Goal: Task Accomplishment & Management: Manage account settings

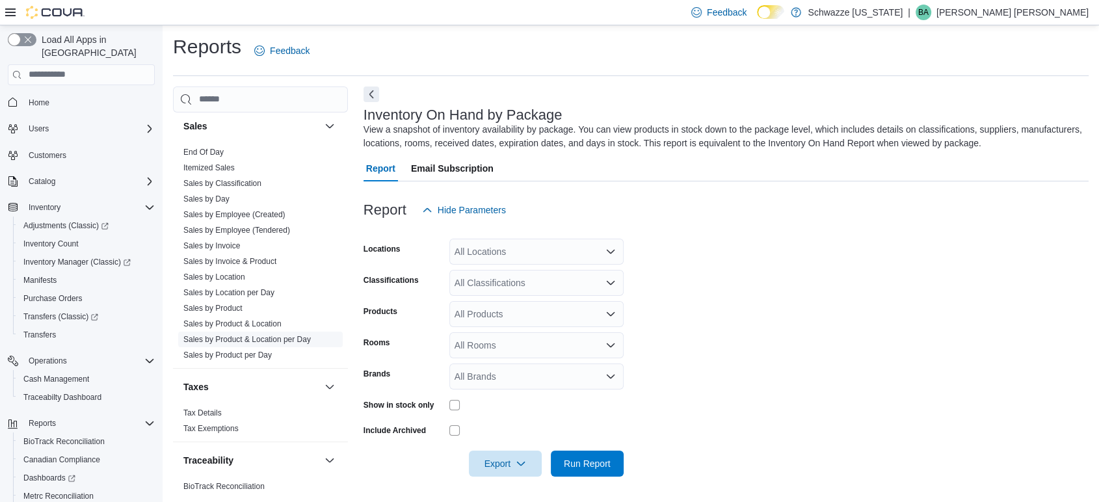
scroll to position [934, 0]
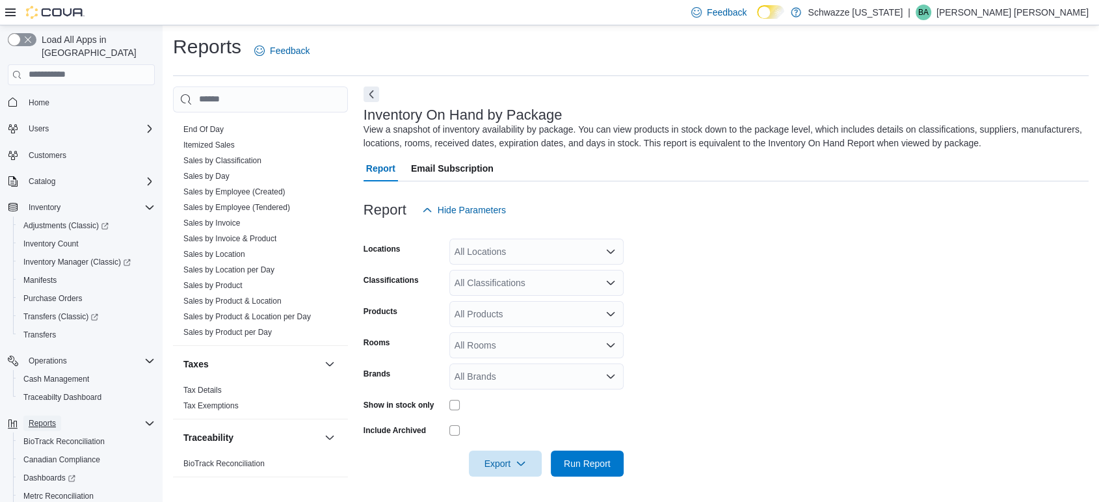
click at [51, 418] on span "Reports" at bounding box center [42, 423] width 27 height 10
click at [205, 127] on link "End Of Day" at bounding box center [203, 129] width 40 height 9
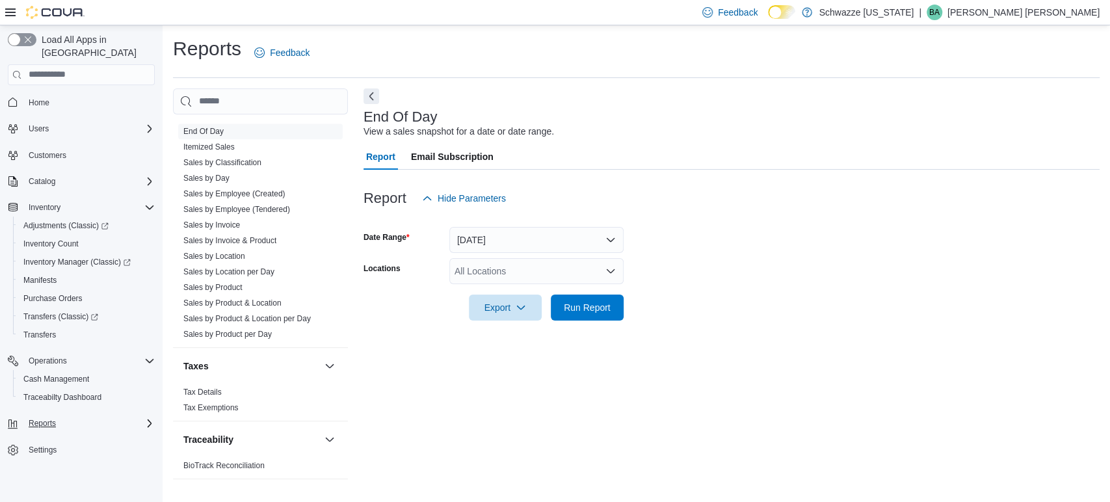
click at [515, 288] on div at bounding box center [731, 289] width 736 height 10
click at [514, 274] on div "All Locations" at bounding box center [536, 271] width 174 height 26
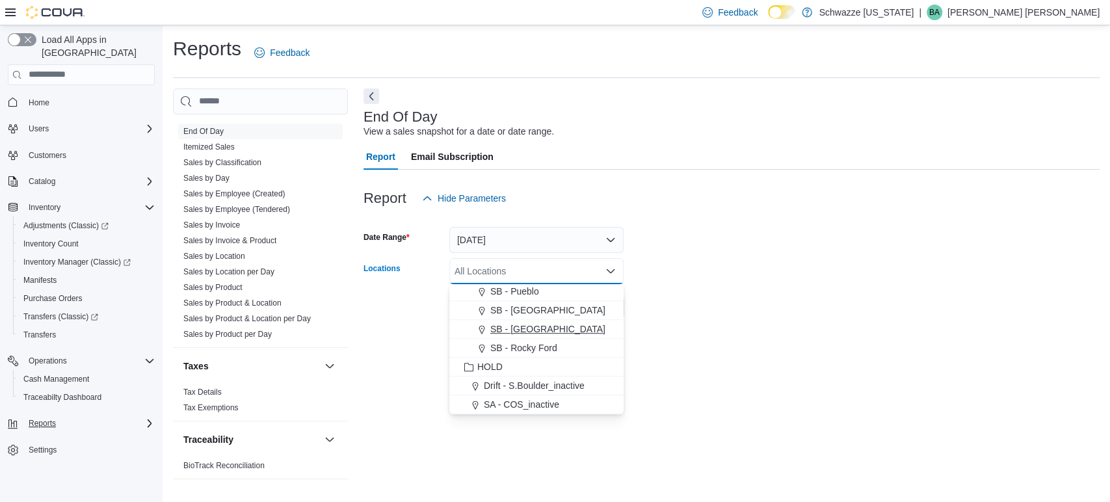
click at [521, 330] on span "SB - [GEOGRAPHIC_DATA]" at bounding box center [547, 328] width 115 height 13
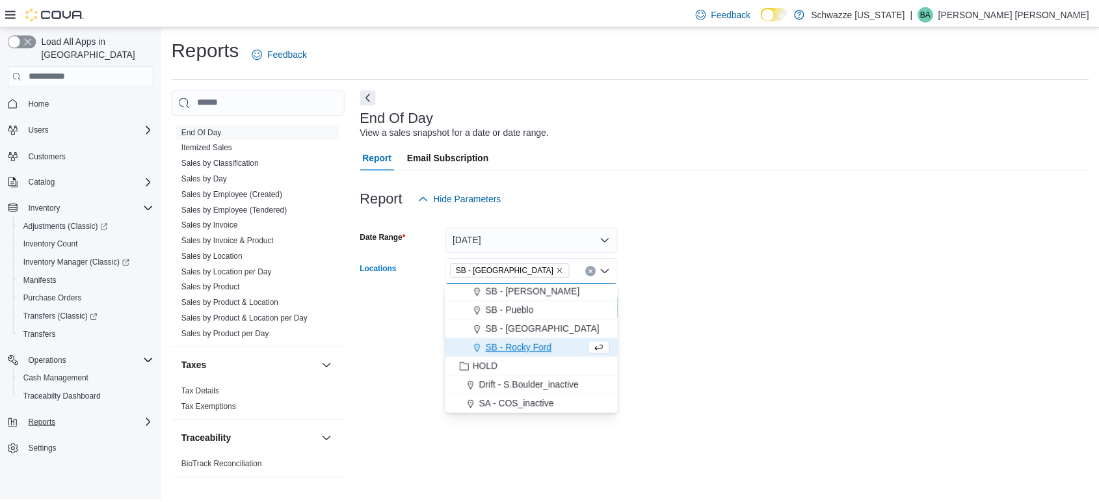
scroll to position [605, 0]
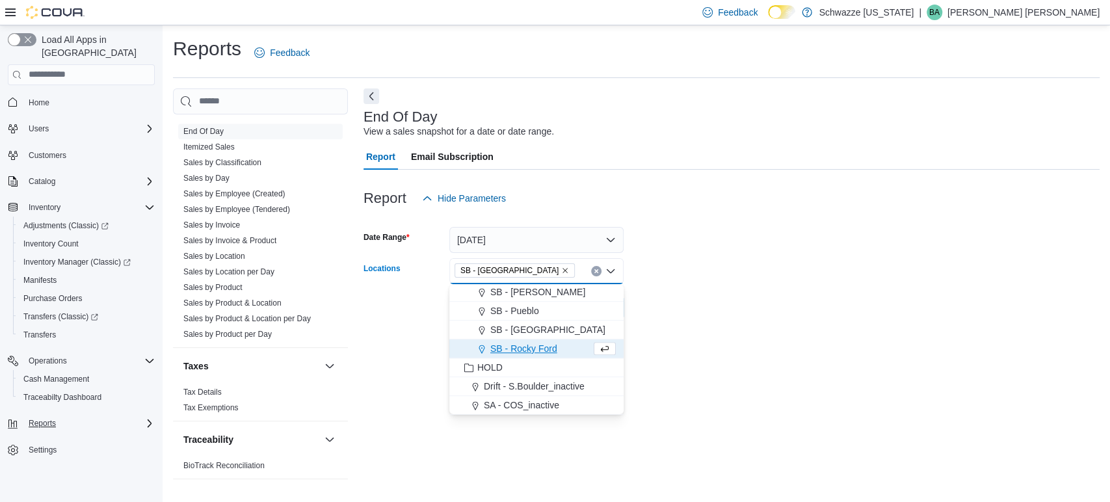
click at [785, 322] on div at bounding box center [731, 328] width 736 height 16
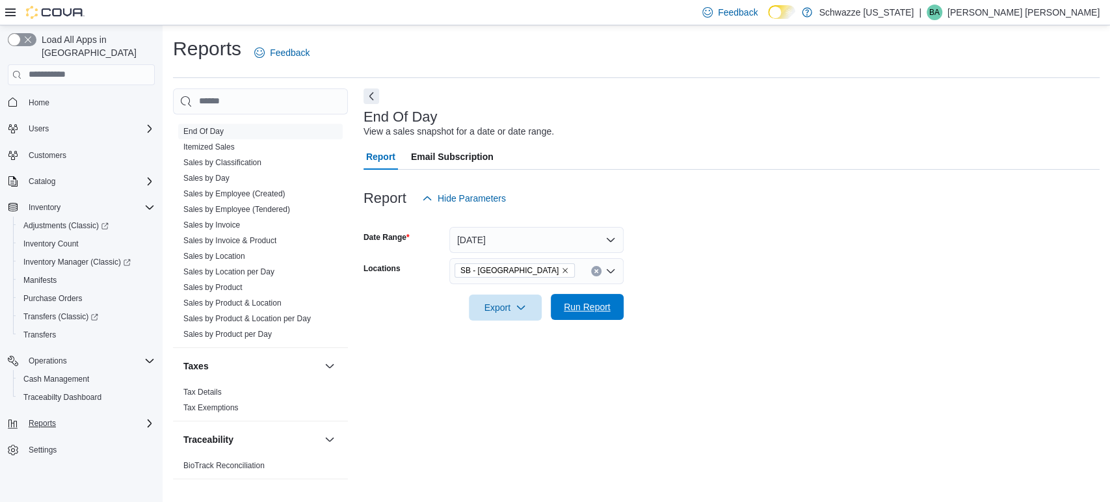
click at [588, 310] on span "Run Report" at bounding box center [587, 306] width 47 height 13
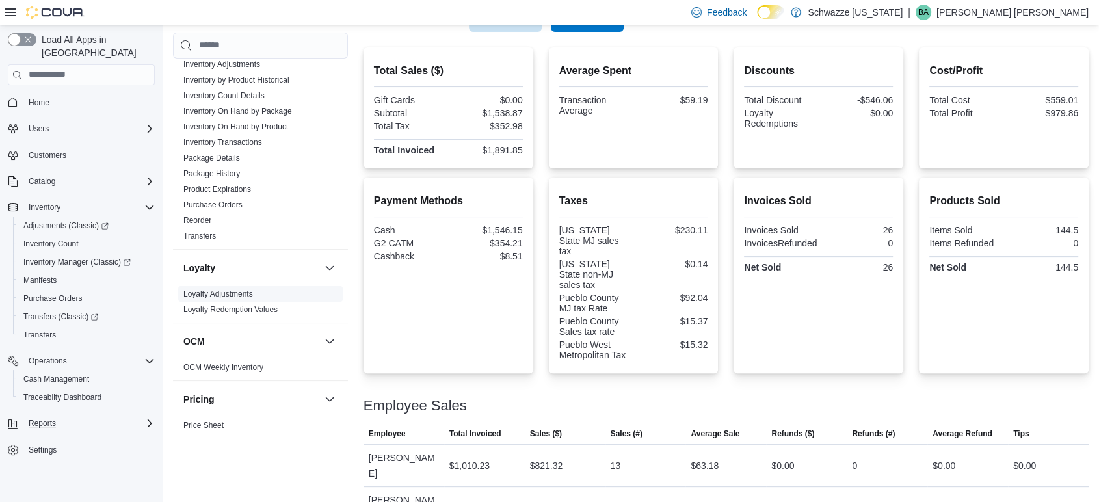
scroll to position [428, 0]
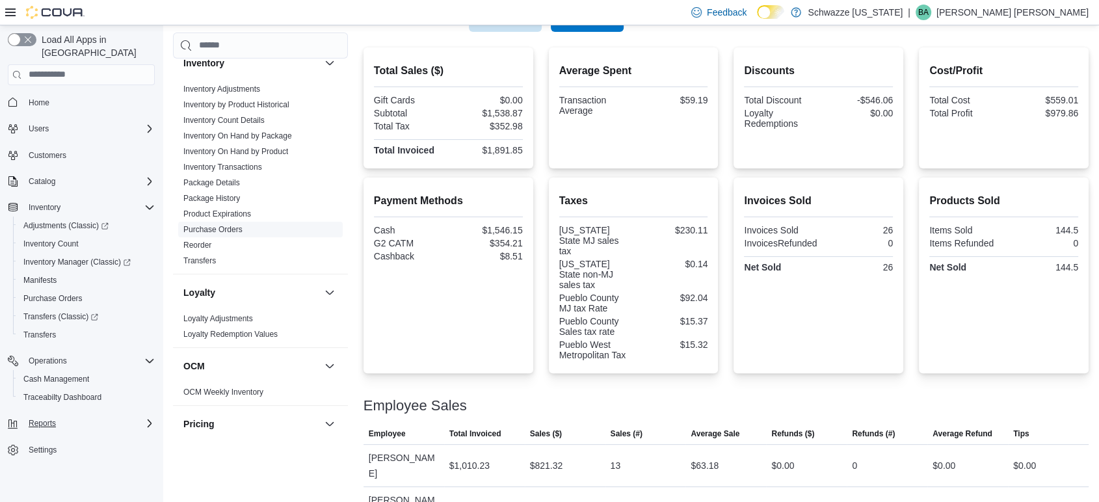
click at [211, 231] on link "Purchase Orders" at bounding box center [212, 229] width 59 height 9
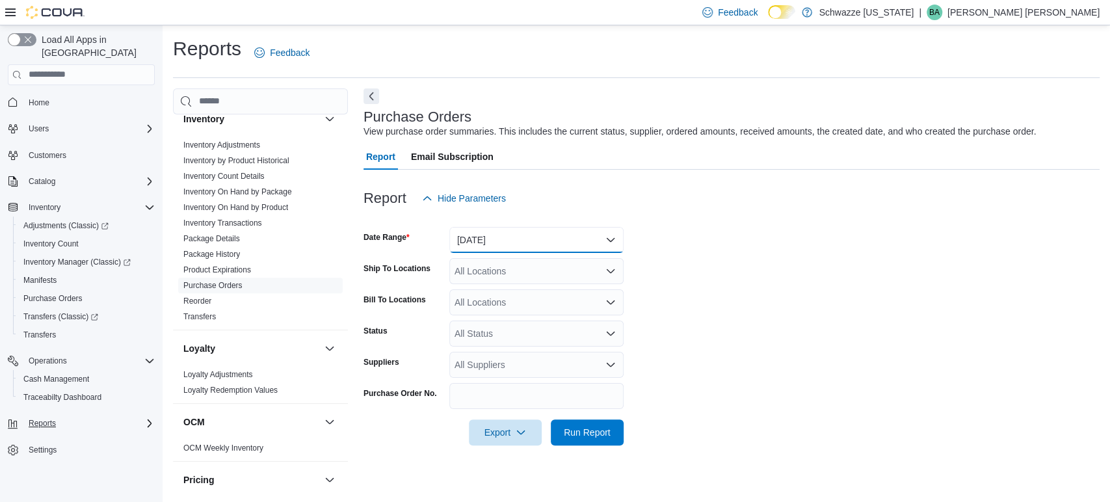
click at [594, 237] on button "Yesterday" at bounding box center [536, 240] width 174 height 26
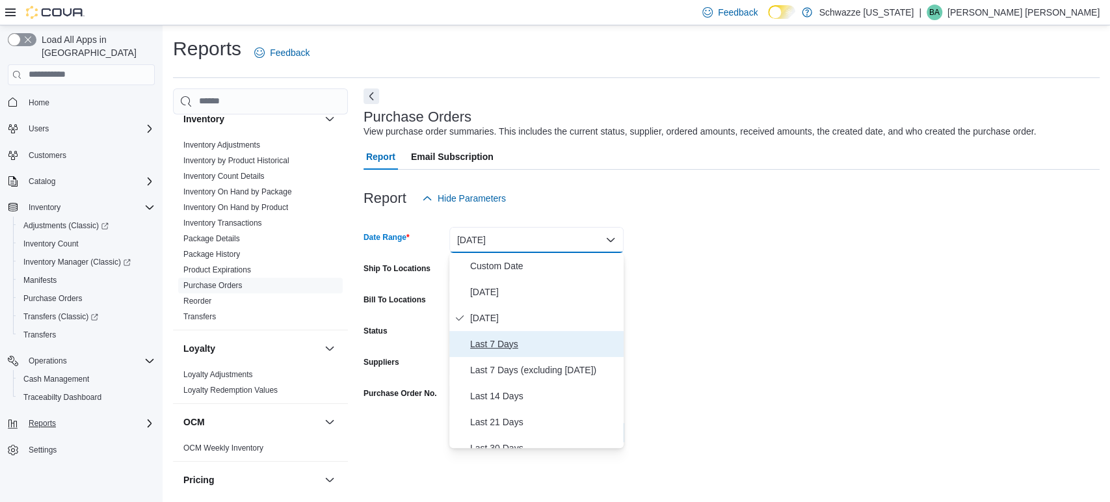
click at [525, 337] on span "Last 7 Days" at bounding box center [544, 344] width 148 height 16
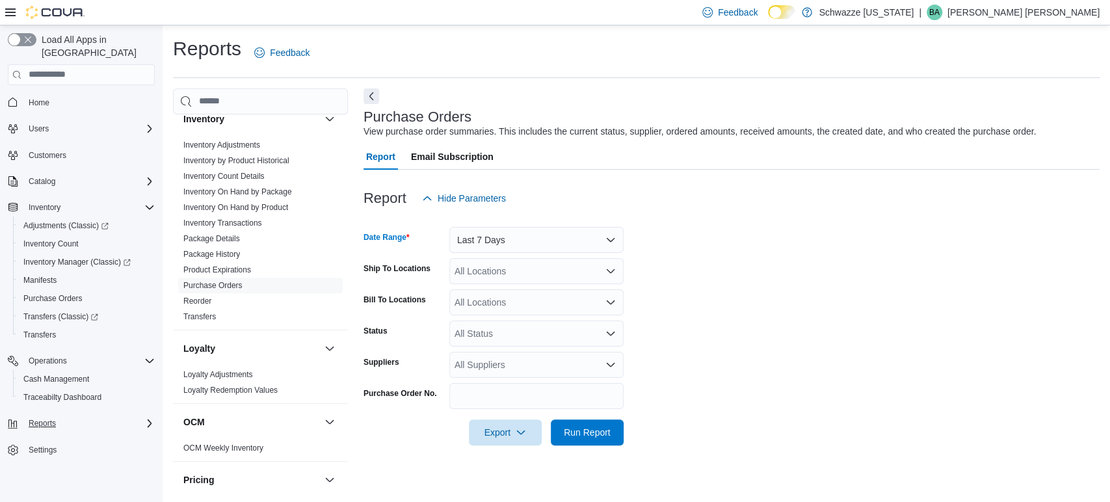
click at [525, 268] on div "All Locations" at bounding box center [536, 271] width 174 height 26
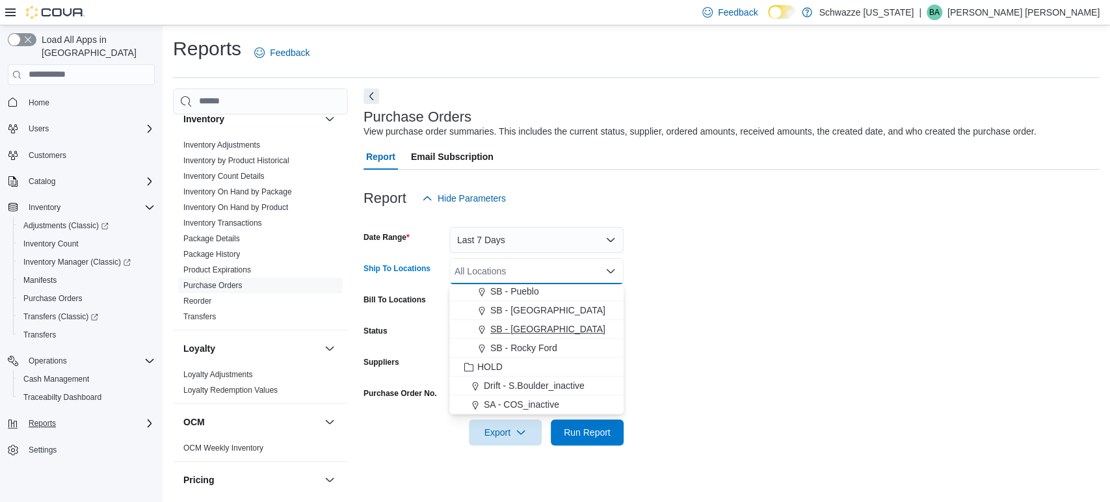
click at [545, 327] on span "SB - [GEOGRAPHIC_DATA]" at bounding box center [547, 328] width 115 height 13
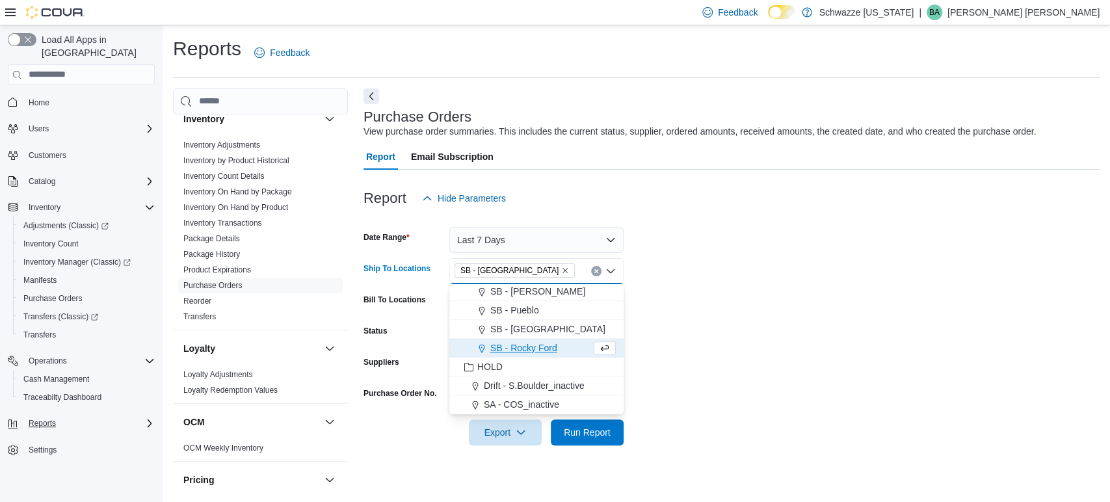
scroll to position [605, 0]
click at [850, 316] on form "Date Range Last 7 Days Ship To Locations SB - Pueblo West Combo box. Selected. …" at bounding box center [731, 328] width 736 height 234
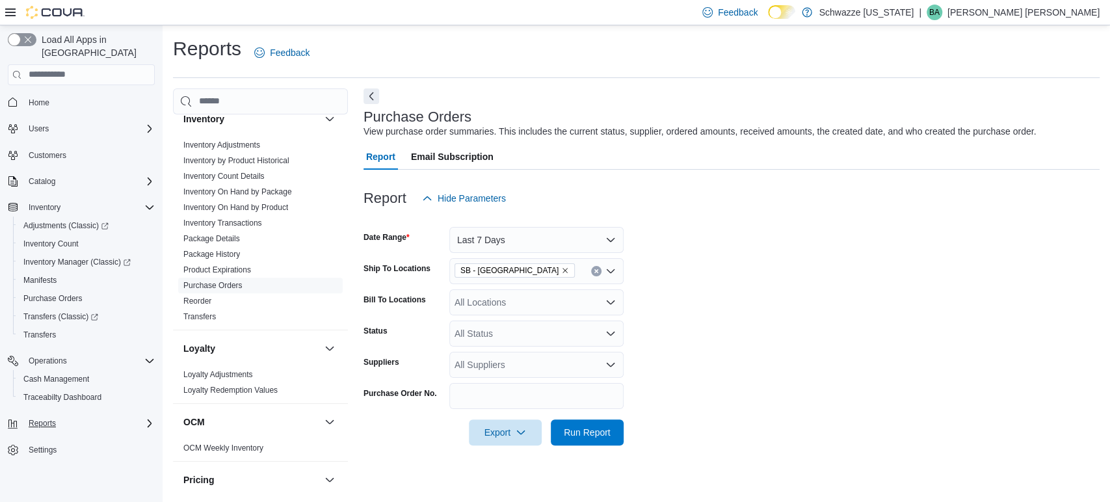
click at [499, 293] on div "All Locations" at bounding box center [536, 302] width 174 height 26
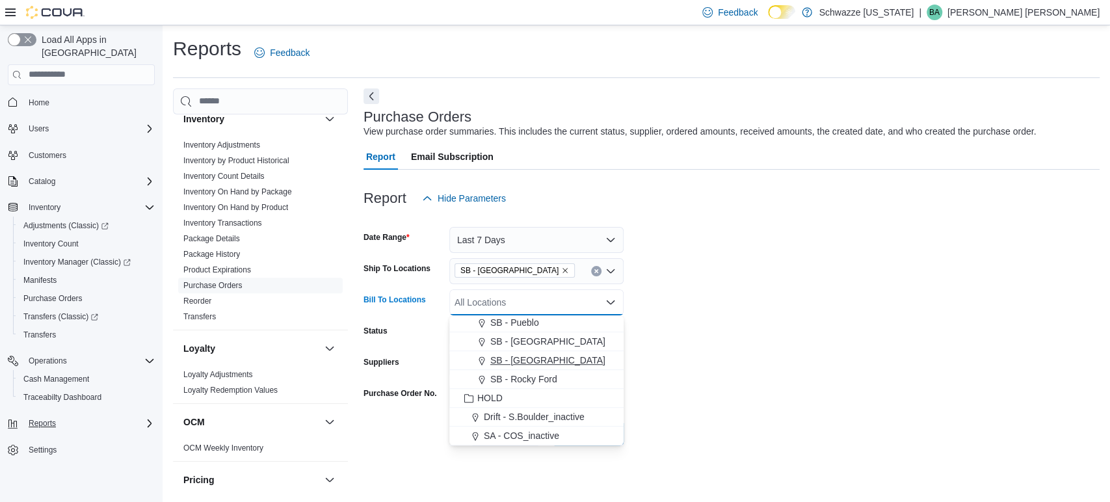
click at [536, 356] on span "SB - [GEOGRAPHIC_DATA]" at bounding box center [547, 360] width 115 height 13
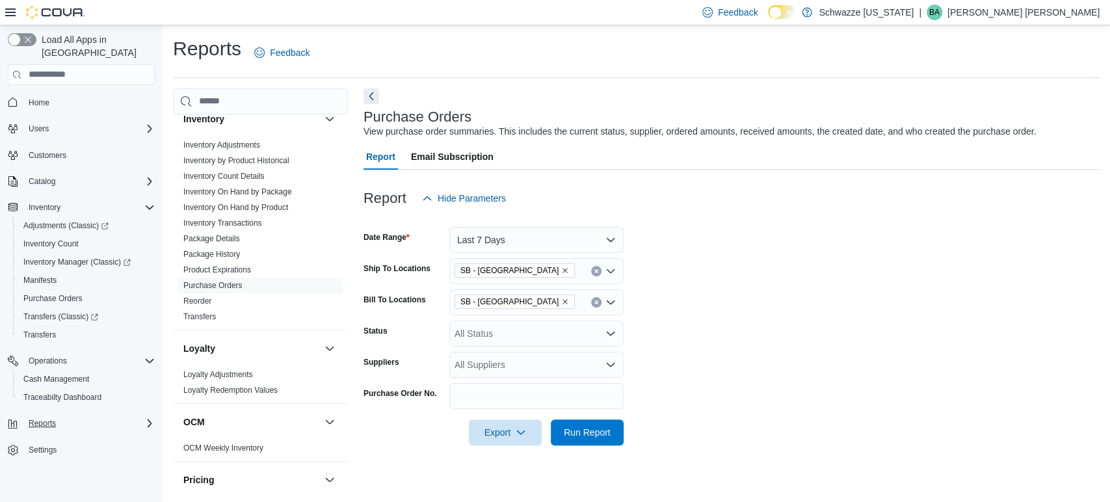
click at [754, 339] on form "Date Range Last 7 Days Ship To Locations SB - Pueblo West Bill To Locations SB …" at bounding box center [731, 328] width 736 height 234
click at [561, 304] on icon "Remove SB - Pueblo West from selection in this group" at bounding box center [565, 302] width 8 height 8
click at [906, 335] on form "Date Range Last 7 Days Ship To Locations SB - Pueblo West Bill To Locations All…" at bounding box center [731, 328] width 736 height 234
click at [513, 330] on div "All Status" at bounding box center [536, 333] width 174 height 26
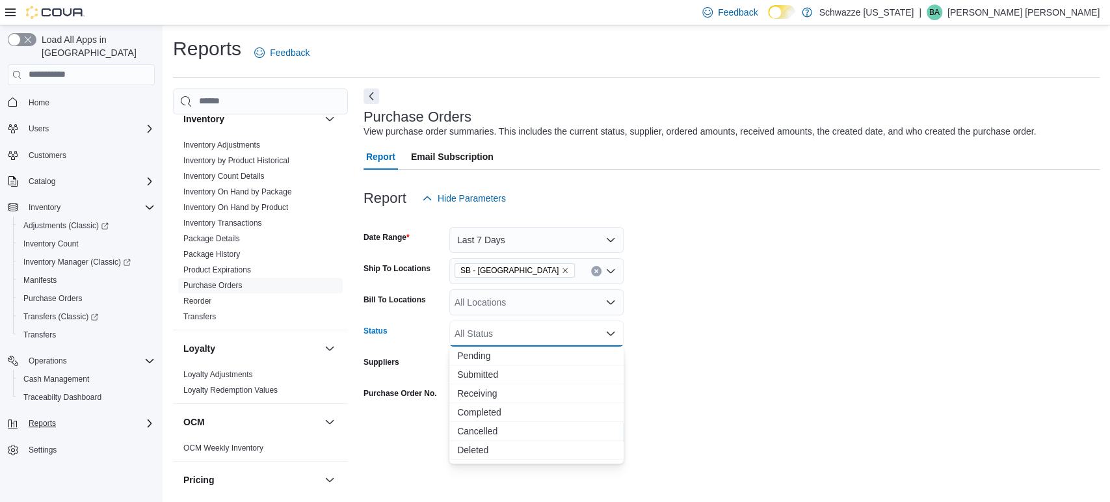
drag, startPoint x: 842, startPoint y: 285, endPoint x: 547, endPoint y: 338, distance: 299.9
click at [841, 285] on form "Date Range Last 7 Days Ship To Locations SB - Pueblo West Bill To Locations All…" at bounding box center [731, 328] width 736 height 234
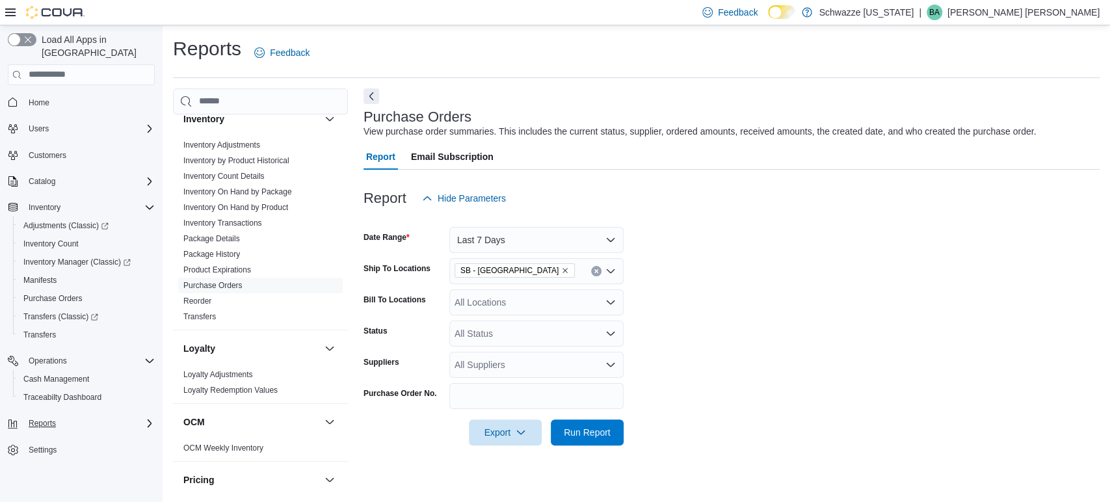
click at [479, 363] on div "All Suppliers" at bounding box center [536, 365] width 174 height 26
type input "***"
click at [518, 347] on button "J&C Corp" at bounding box center [536, 341] width 174 height 19
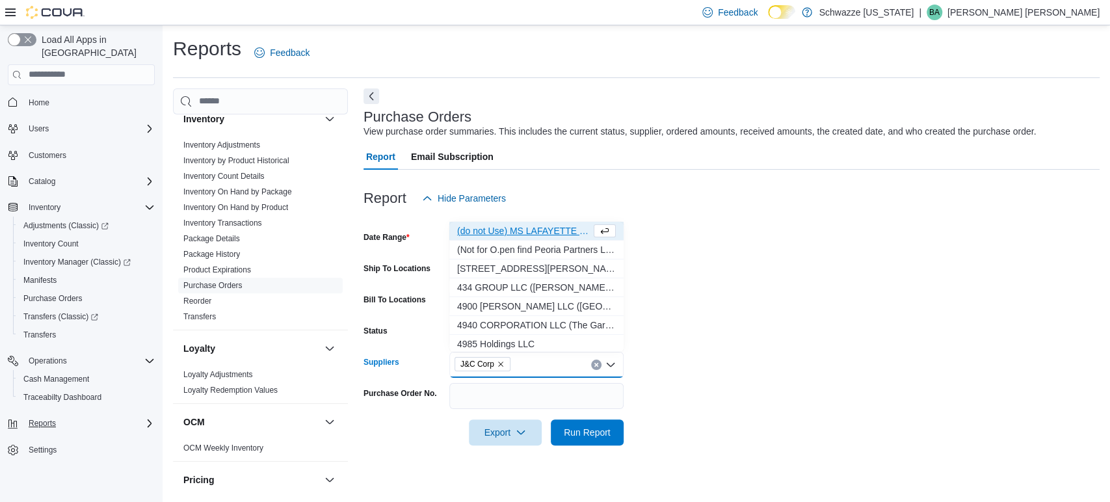
click at [759, 360] on form "Date Range Last 7 Days Ship To Locations SB - Pueblo West Bill To Locations All…" at bounding box center [731, 328] width 736 height 234
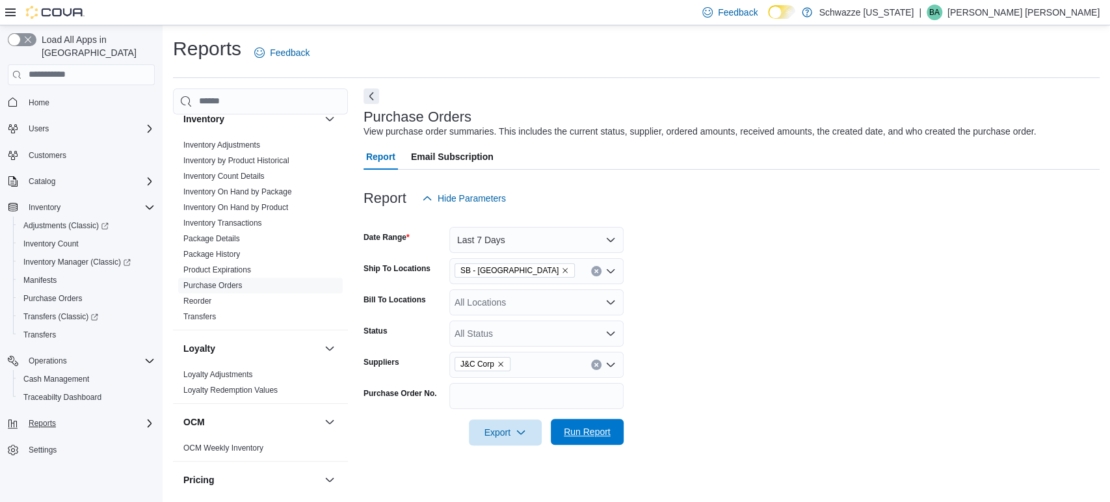
click at [614, 434] on span "Run Report" at bounding box center [586, 432] width 57 height 26
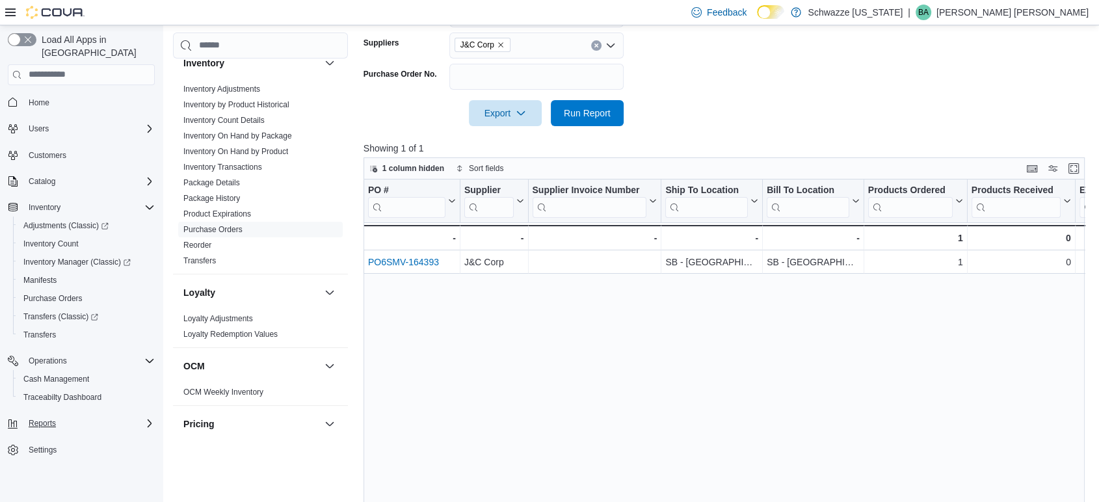
scroll to position [361, 0]
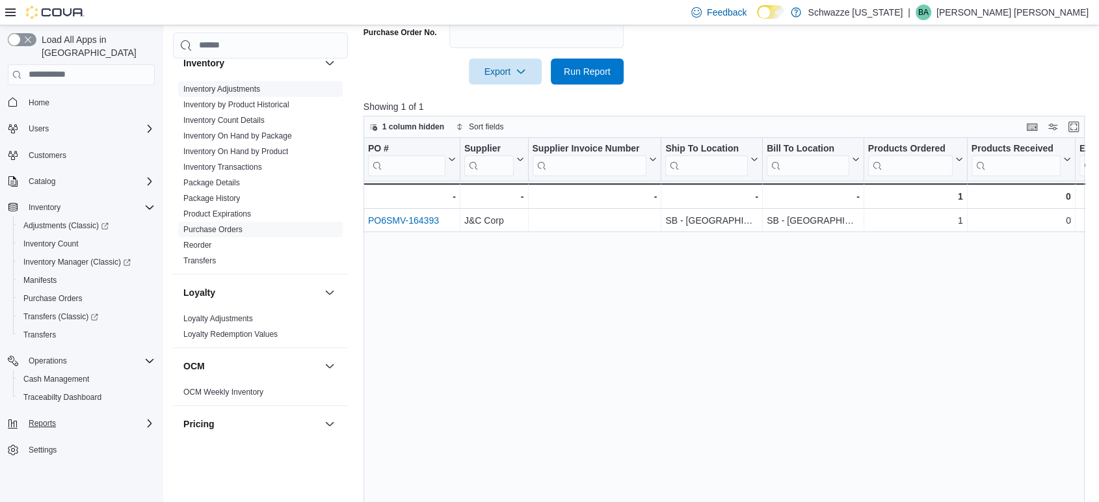
click at [229, 87] on link "Inventory Adjustments" at bounding box center [221, 89] width 77 height 9
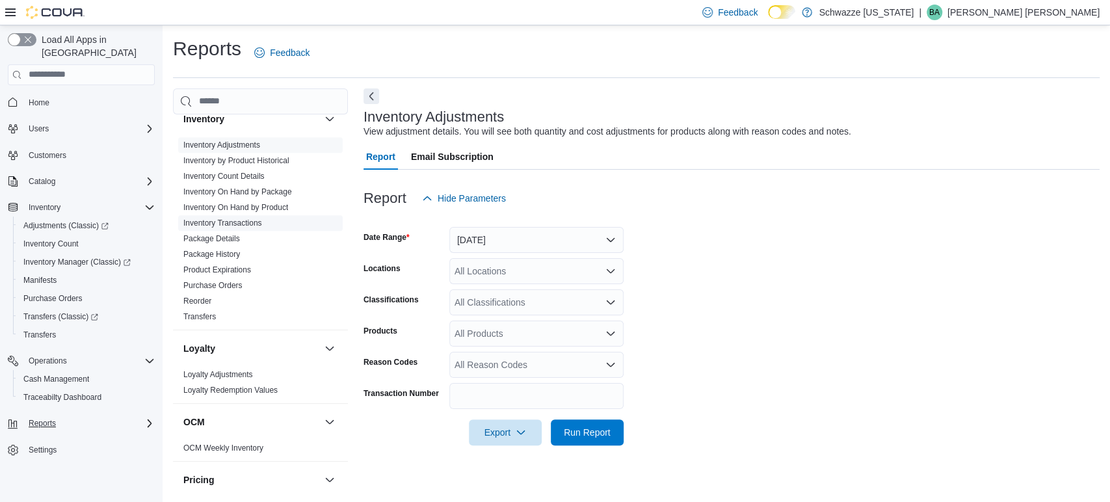
scroll to position [500, 0]
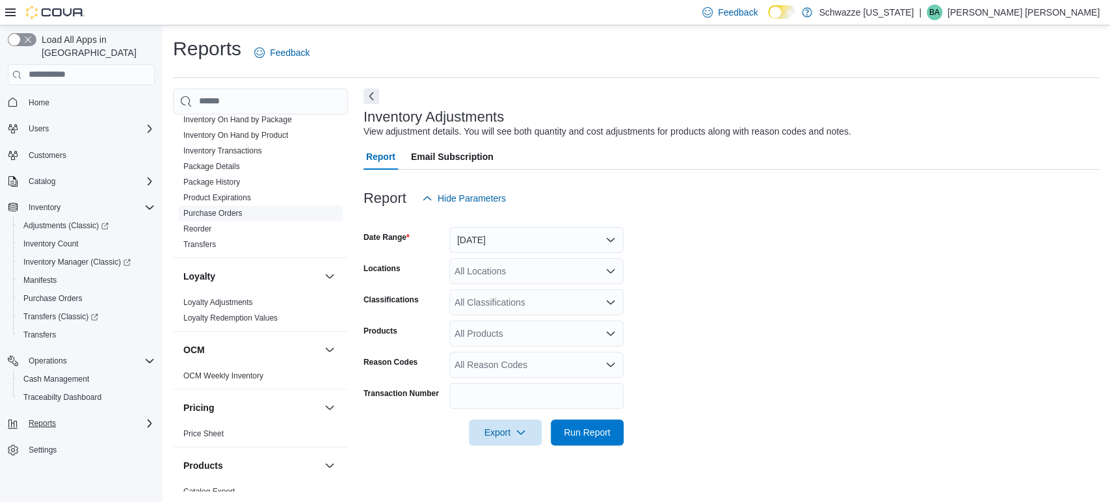
click at [249, 213] on span "Purchase Orders" at bounding box center [260, 213] width 164 height 16
click at [206, 205] on span "Purchase Orders" at bounding box center [260, 213] width 164 height 16
click at [220, 211] on link "Purchase Orders" at bounding box center [212, 213] width 59 height 9
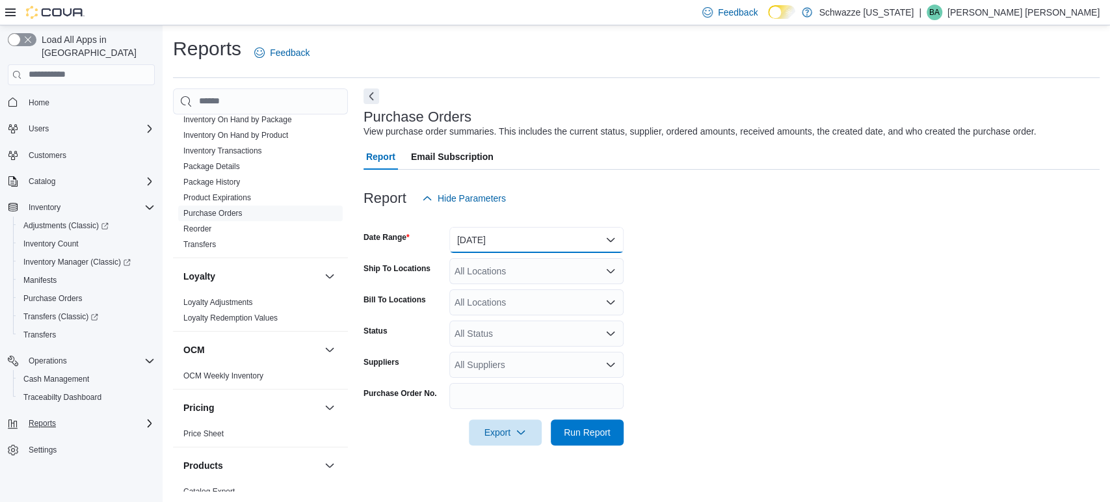
click at [495, 233] on button "Yesterday" at bounding box center [536, 240] width 174 height 26
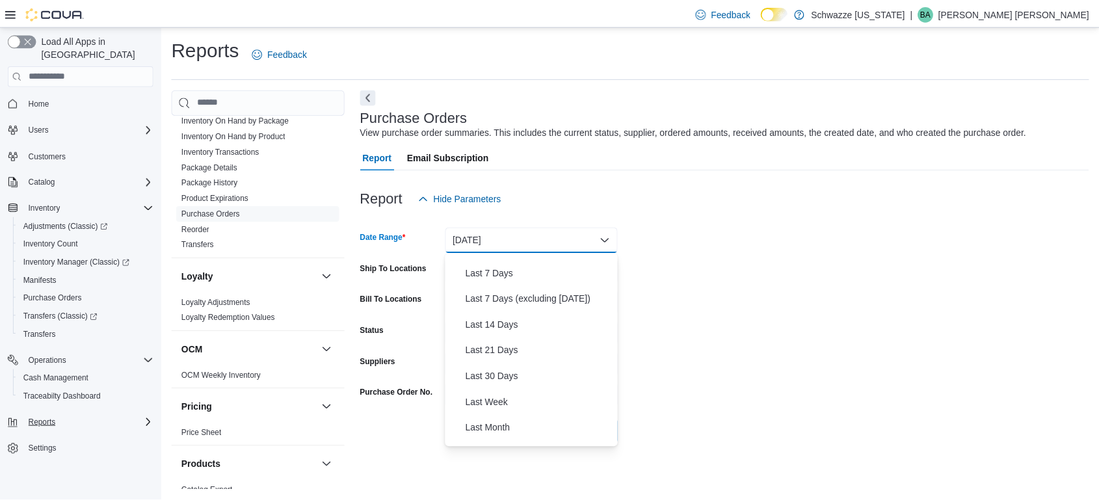
scroll to position [144, 0]
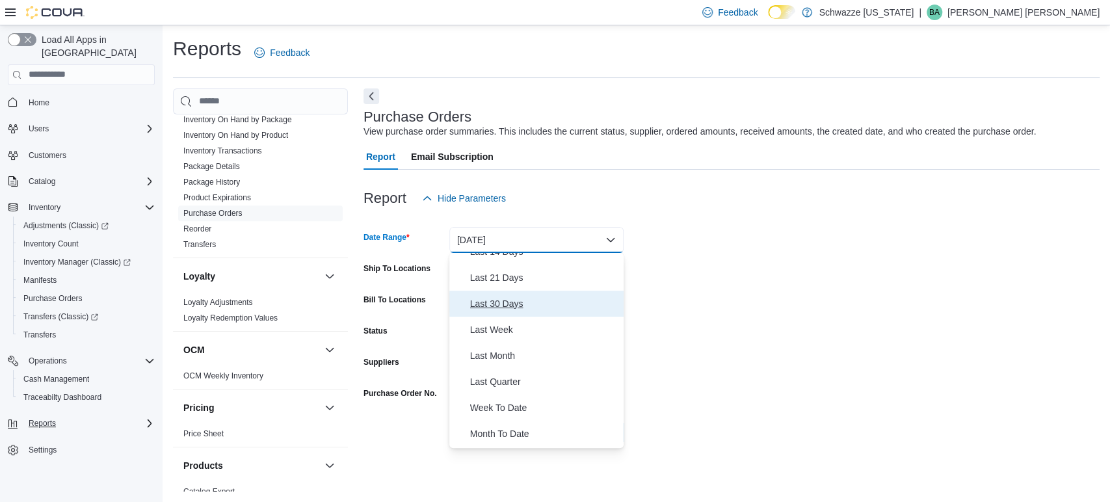
click at [490, 300] on span "Last 30 Days" at bounding box center [544, 304] width 148 height 16
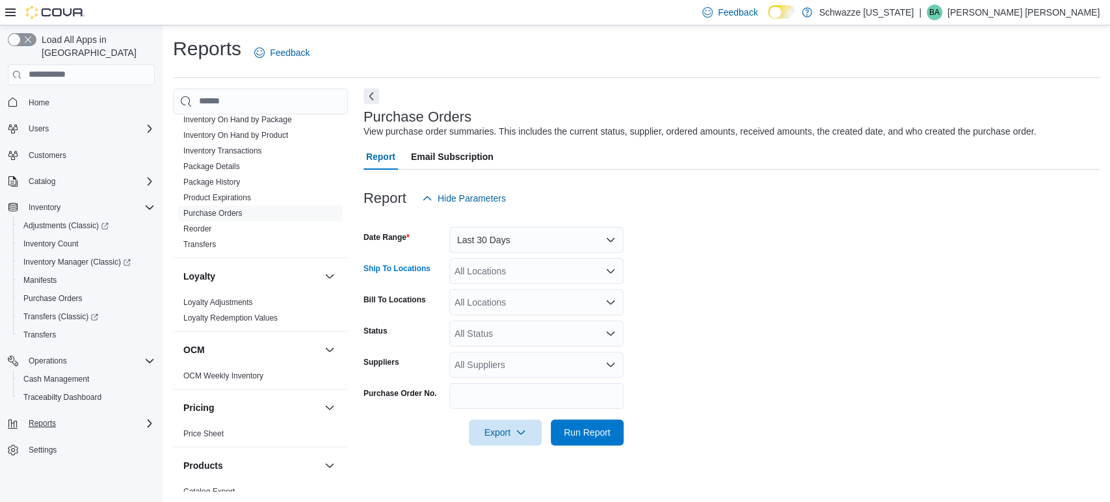
click at [494, 273] on div "All Locations" at bounding box center [536, 271] width 174 height 26
type input "***"
click at [524, 291] on span "SB - [GEOGRAPHIC_DATA]" at bounding box center [547, 293] width 115 height 13
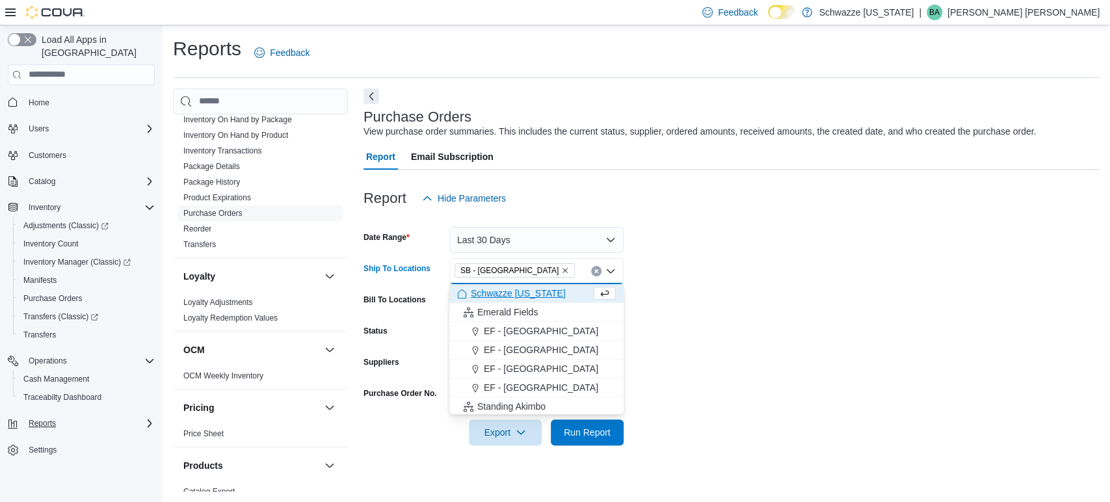
click at [779, 348] on form "Date Range Last 30 Days Ship To Locations SB - Pueblo West Combo box. Selected.…" at bounding box center [731, 328] width 736 height 234
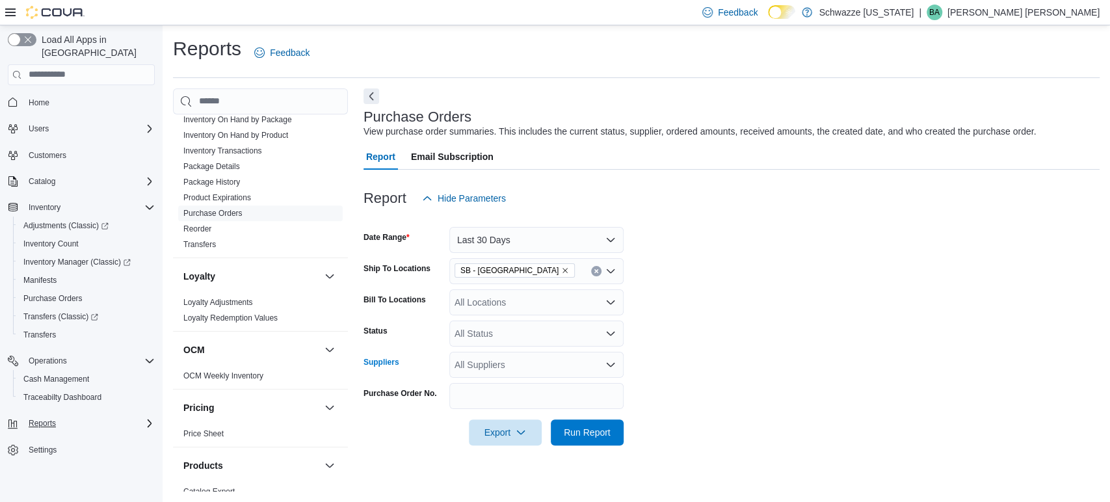
click at [490, 367] on div "All Suppliers" at bounding box center [536, 365] width 174 height 26
type input "**"
click at [483, 306] on span "J&C Corp" at bounding box center [536, 302] width 159 height 13
click at [819, 320] on form "Date Range Last 30 Days Ship To Locations SB - Pueblo West Bill To Locations Al…" at bounding box center [731, 328] width 736 height 234
click at [573, 434] on span "Run Report" at bounding box center [587, 431] width 47 height 13
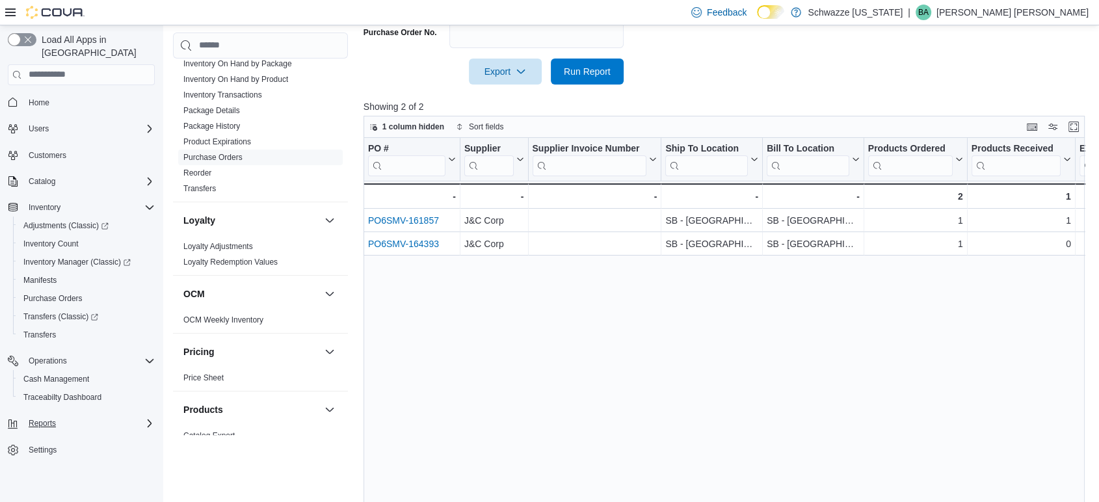
scroll to position [385, 0]
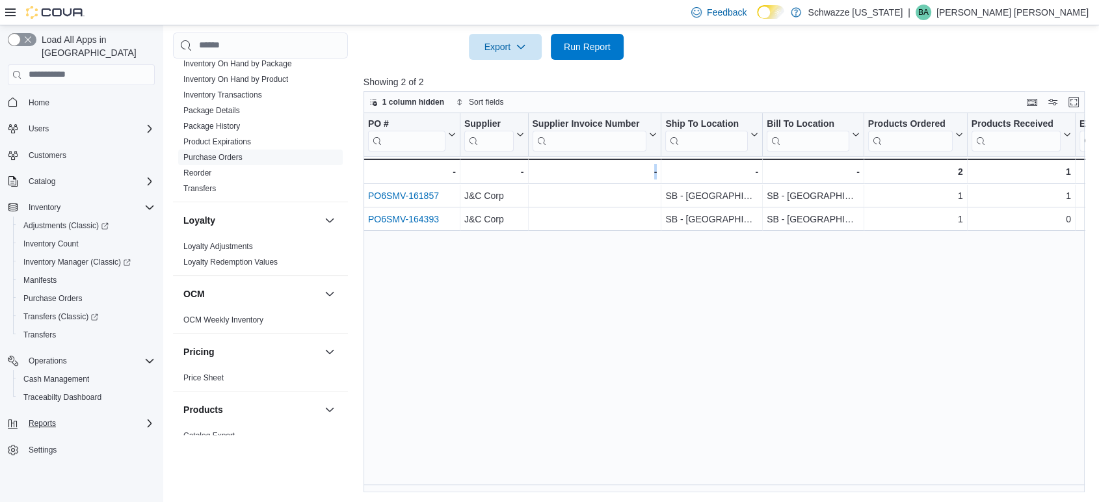
drag, startPoint x: 630, startPoint y: 483, endPoint x: 666, endPoint y: 490, distance: 36.3
click at [666, 490] on div "PO # Click to view column header actions Supplier Click to view column header a…" at bounding box center [727, 303] width 729 height 380
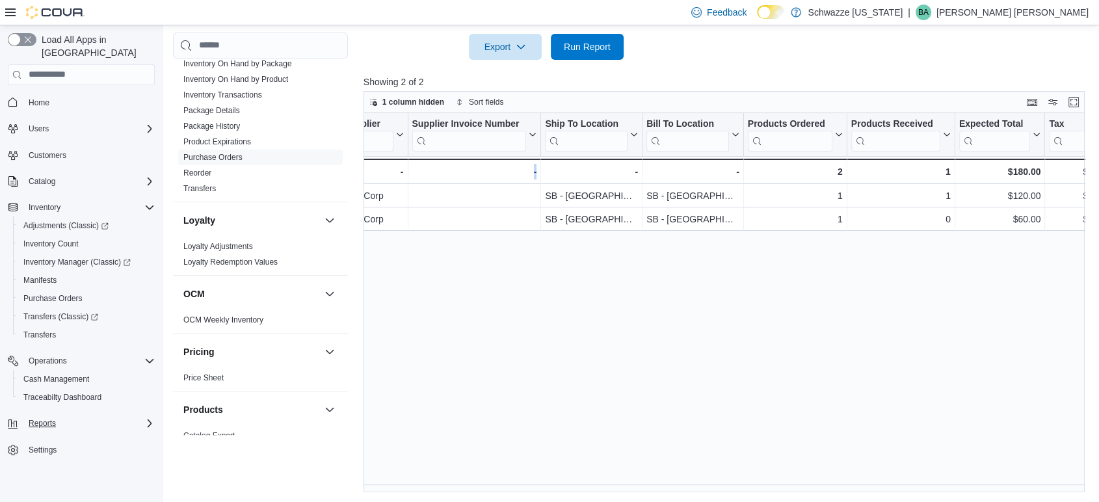
scroll to position [0, 0]
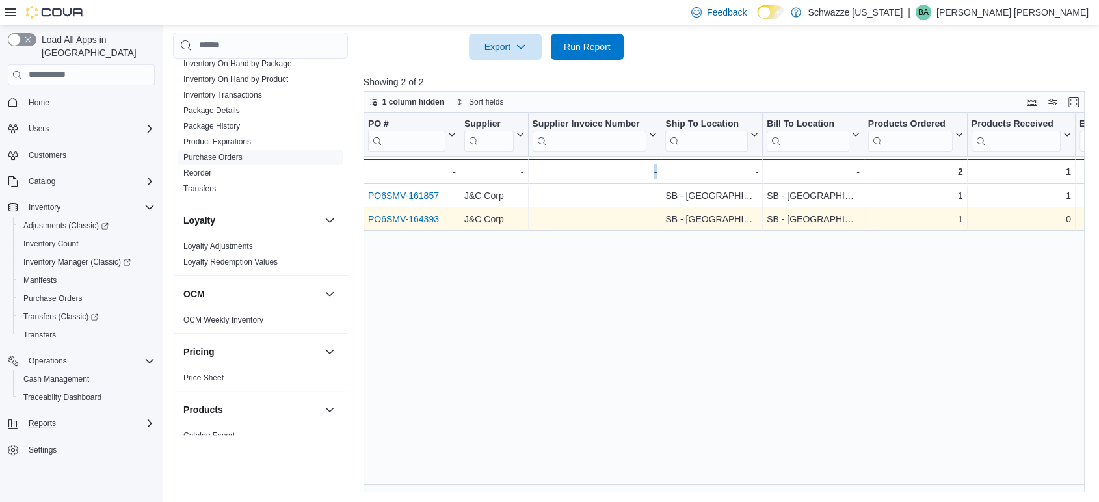
click at [415, 218] on link "PO6SMV-164393" at bounding box center [403, 219] width 71 height 10
click at [426, 218] on link "PO6SMV-164393" at bounding box center [403, 219] width 71 height 10
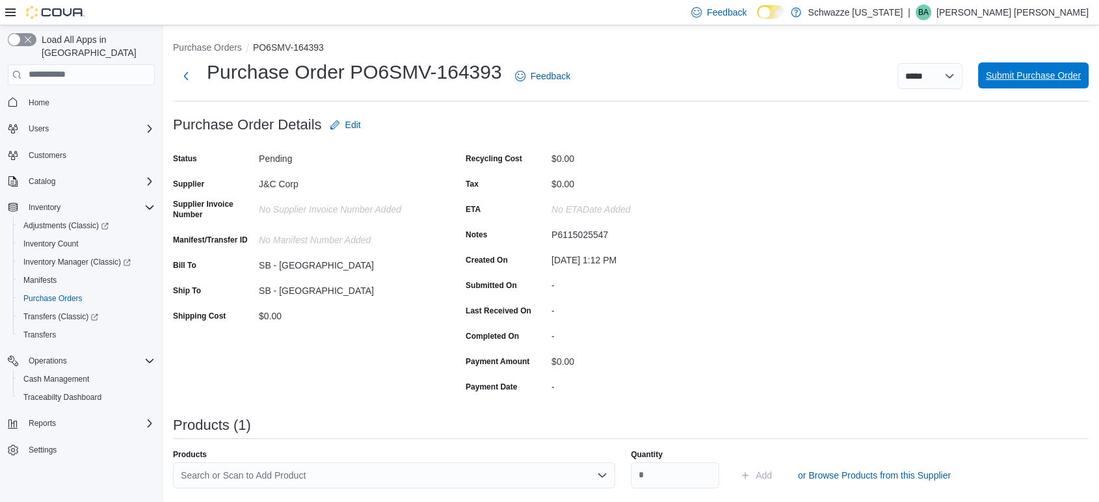
drag, startPoint x: 1052, startPoint y: 81, endPoint x: 1036, endPoint y: 80, distance: 16.9
click at [1051, 80] on span "Submit Purchase Order" at bounding box center [1033, 75] width 95 height 13
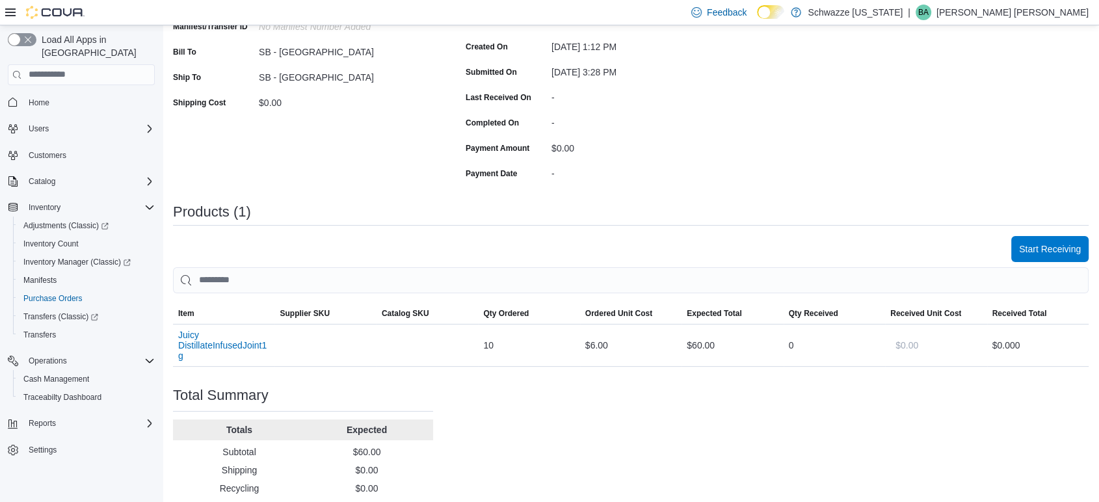
scroll to position [216, 0]
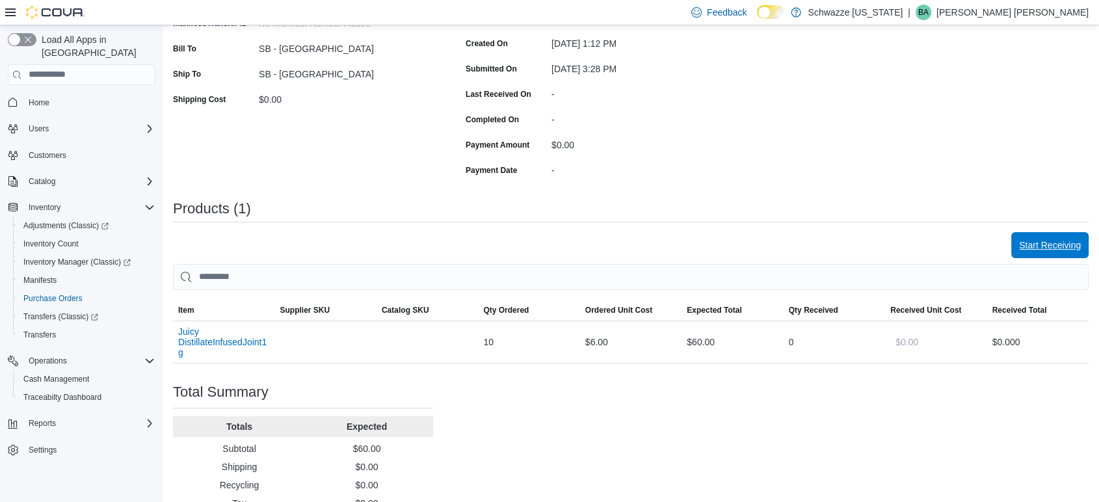
click at [1052, 244] on span "Start Receiving" at bounding box center [1050, 245] width 62 height 13
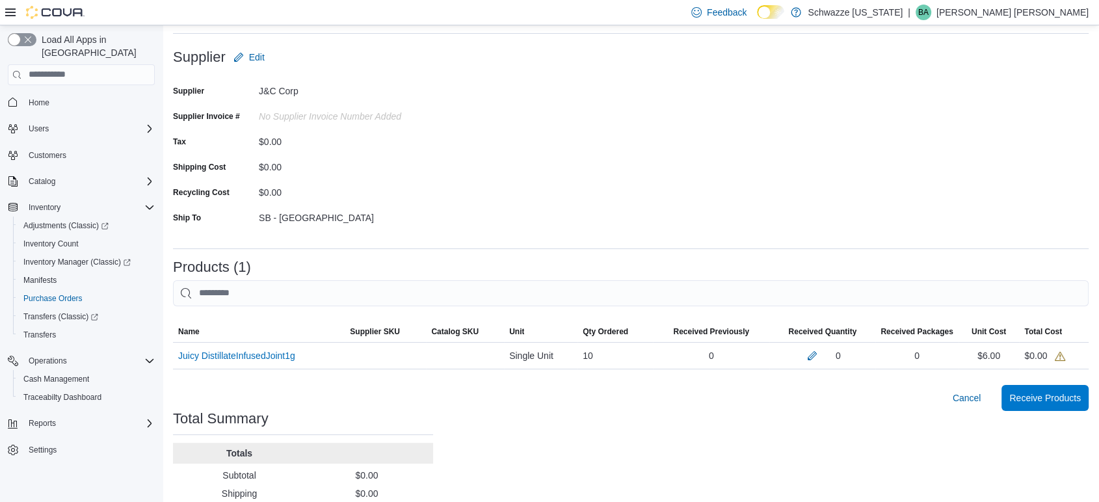
scroll to position [140, 0]
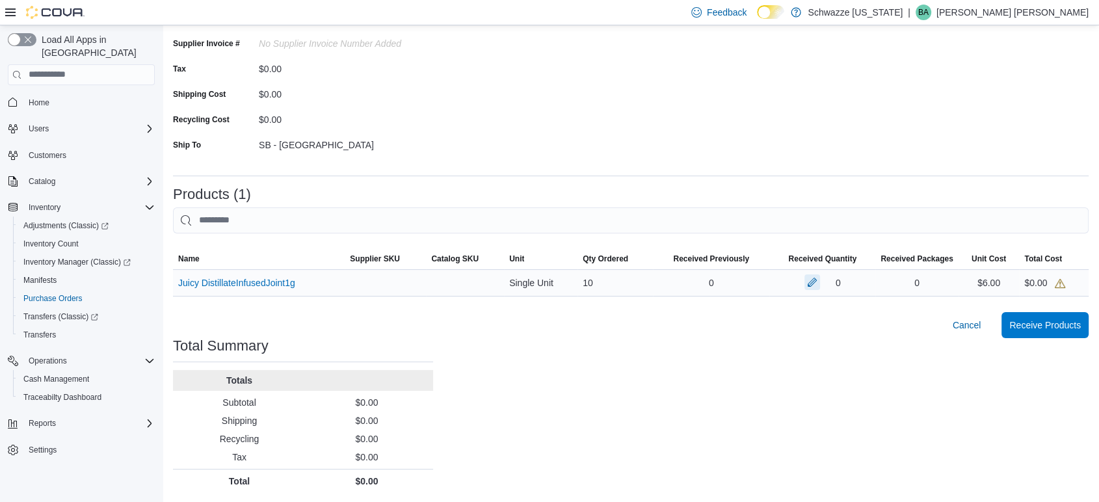
click at [820, 280] on button "button" at bounding box center [812, 282] width 16 height 16
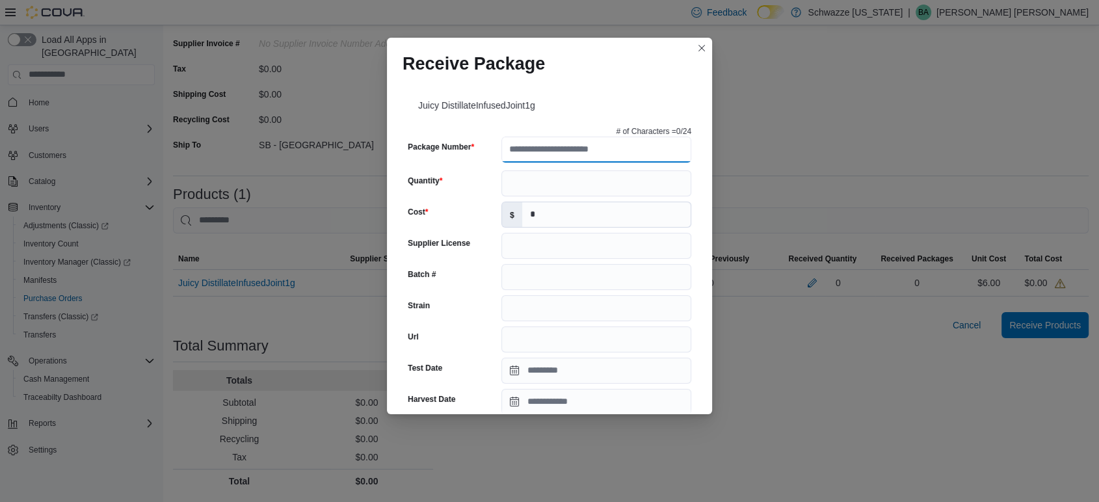
click at [530, 146] on input "Package Number" at bounding box center [596, 150] width 190 height 26
type input "**********"
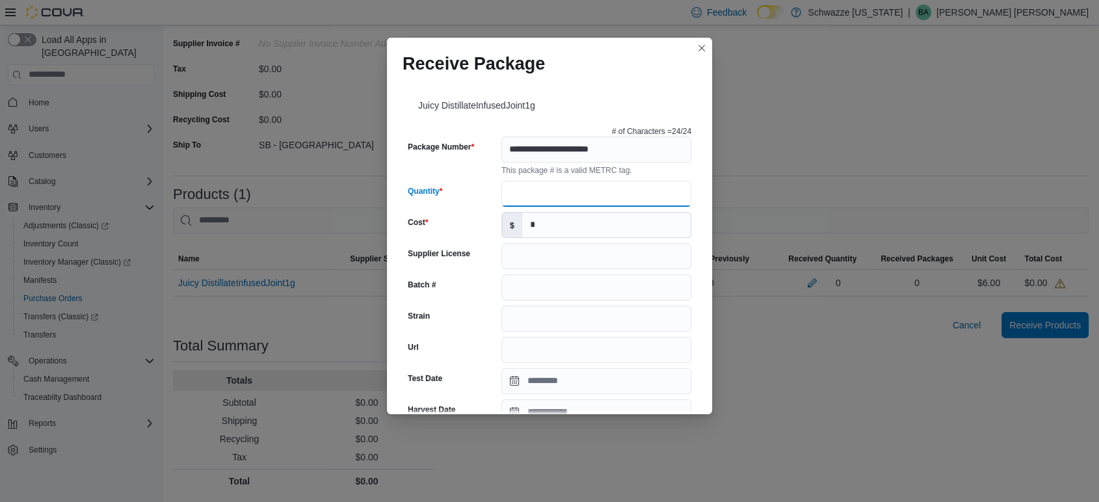
click at [541, 178] on div "**********" at bounding box center [549, 452] width 294 height 663
type input "*"
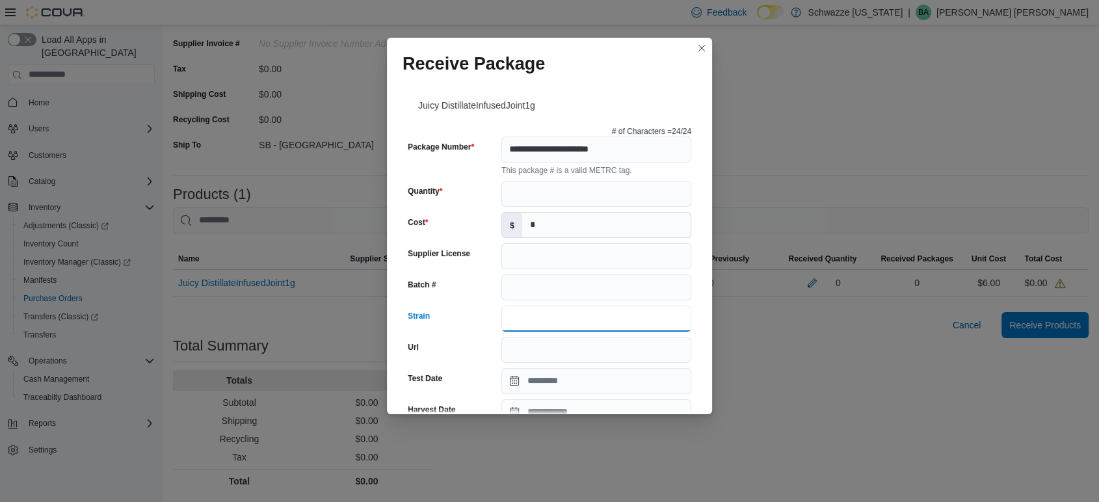
click at [517, 320] on input "Strain" at bounding box center [596, 319] width 190 height 26
type input "**********"
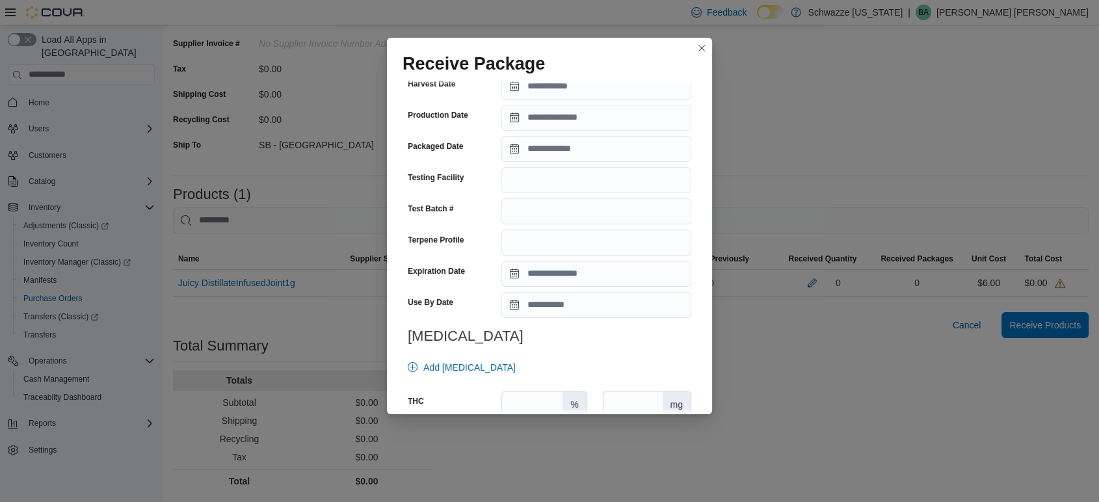
scroll to position [361, 0]
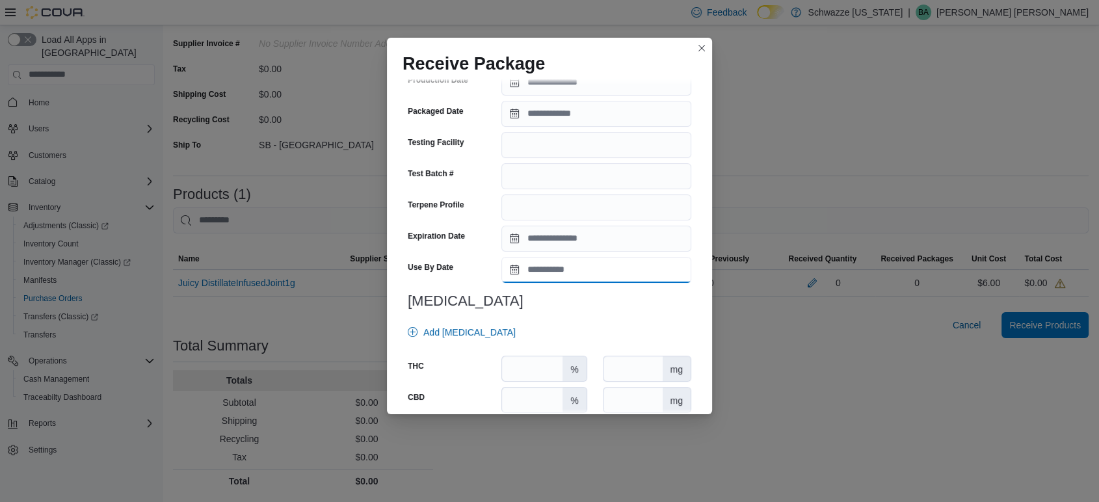
drag, startPoint x: 515, startPoint y: 261, endPoint x: 511, endPoint y: 269, distance: 8.7
click at [515, 261] on input "Use By Date" at bounding box center [596, 270] width 190 height 26
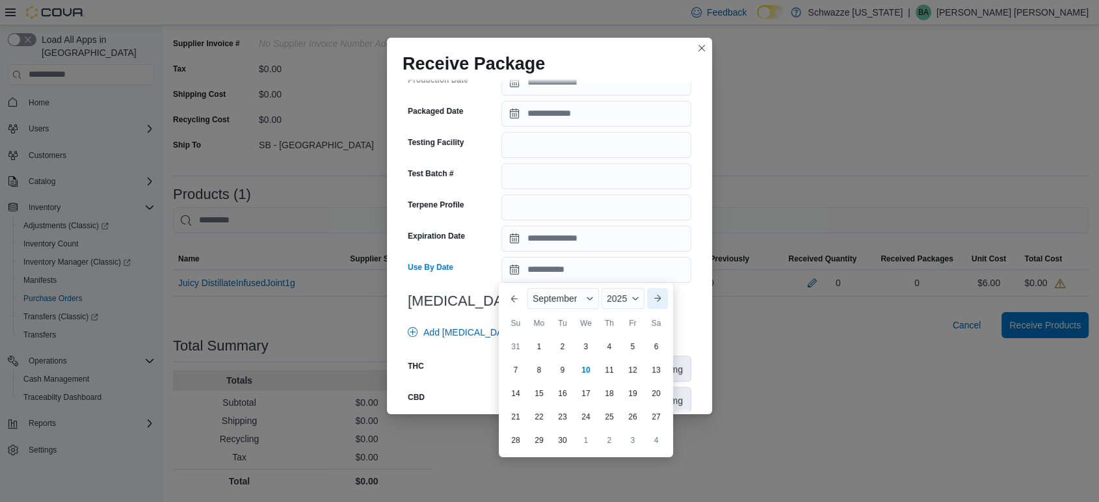
click at [650, 300] on button "Next month" at bounding box center [657, 298] width 21 height 21
click at [515, 298] on button "Previous Month" at bounding box center [514, 298] width 21 height 21
click at [634, 300] on span "Button. Open the year selector. 2025 is currently selected." at bounding box center [635, 298] width 8 height 8
click at [626, 387] on div "2026" at bounding box center [634, 392] width 60 height 16
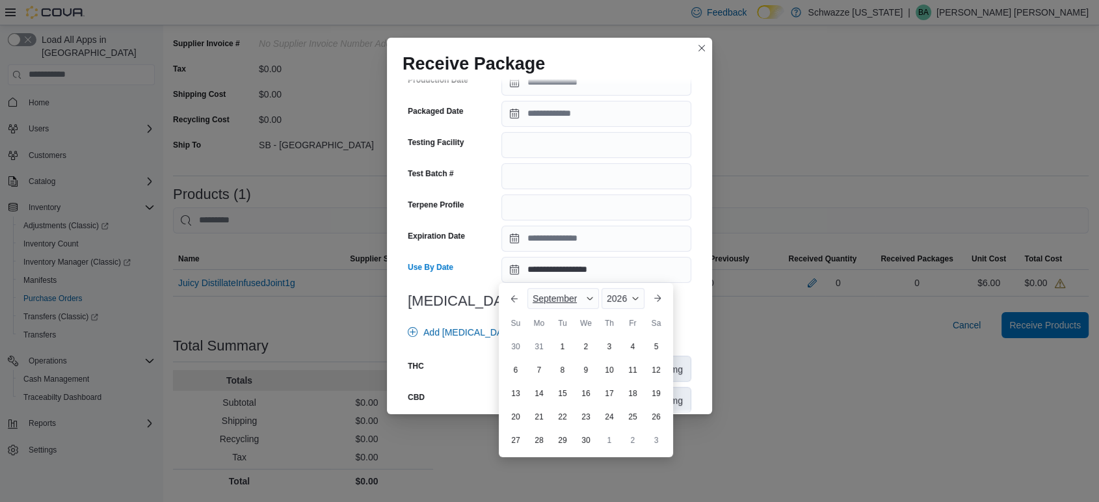
click at [589, 298] on span "Button. Open the month selector. September is currently selected." at bounding box center [590, 298] width 8 height 8
click at [560, 301] on div "January" at bounding box center [573, 301] width 86 height 16
click at [636, 393] on div "16" at bounding box center [632, 393] width 23 height 23
type input "**********"
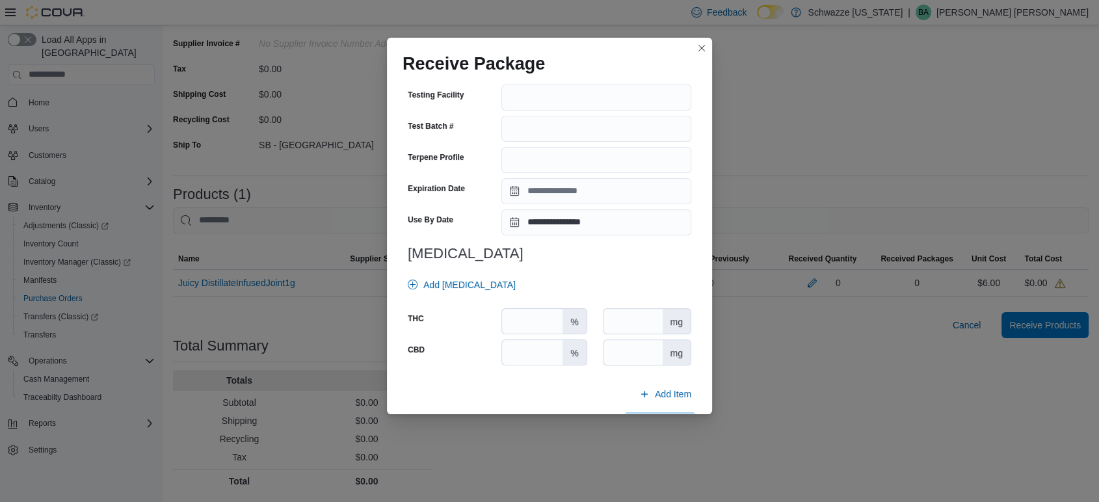
scroll to position [433, 0]
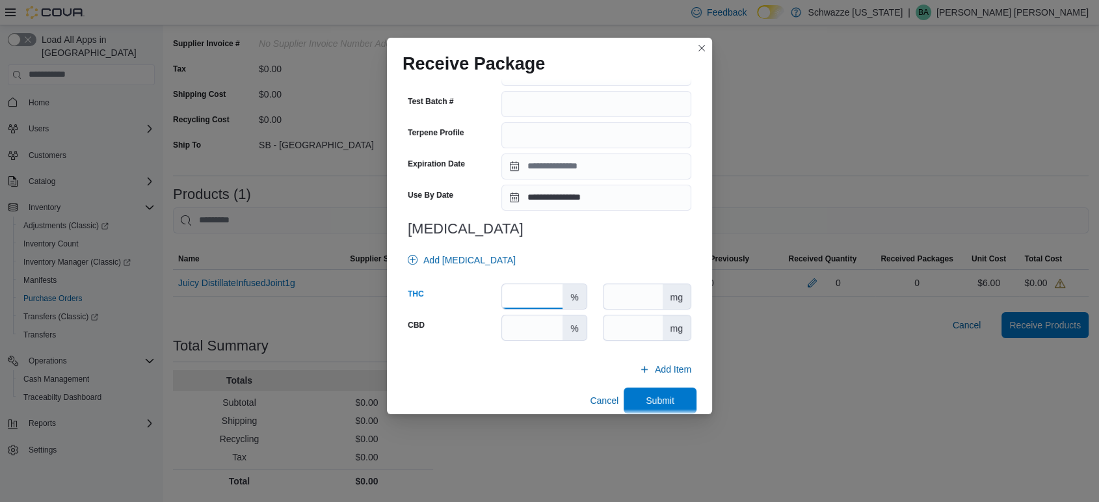
click at [536, 294] on input "number" at bounding box center [532, 296] width 60 height 25
type input "*****"
click at [655, 372] on span "Add Item" at bounding box center [673, 369] width 36 height 13
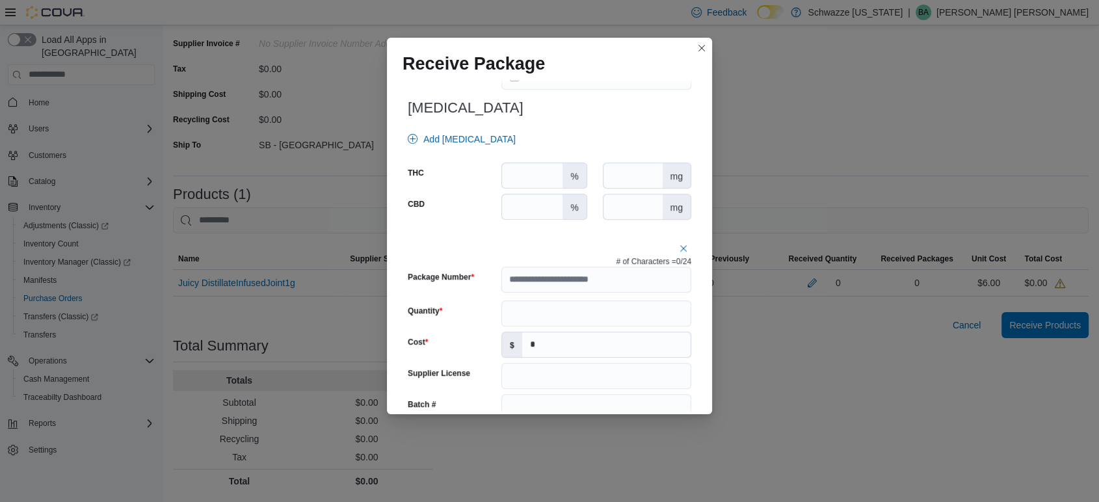
scroll to position [593, 0]
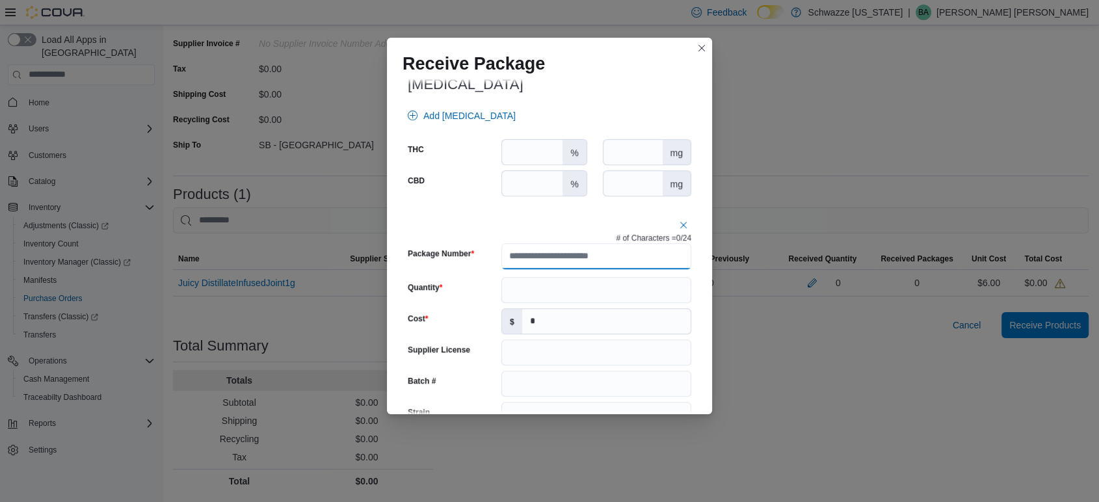
click at [610, 252] on input "Package Number" at bounding box center [596, 256] width 190 height 26
type input "**********"
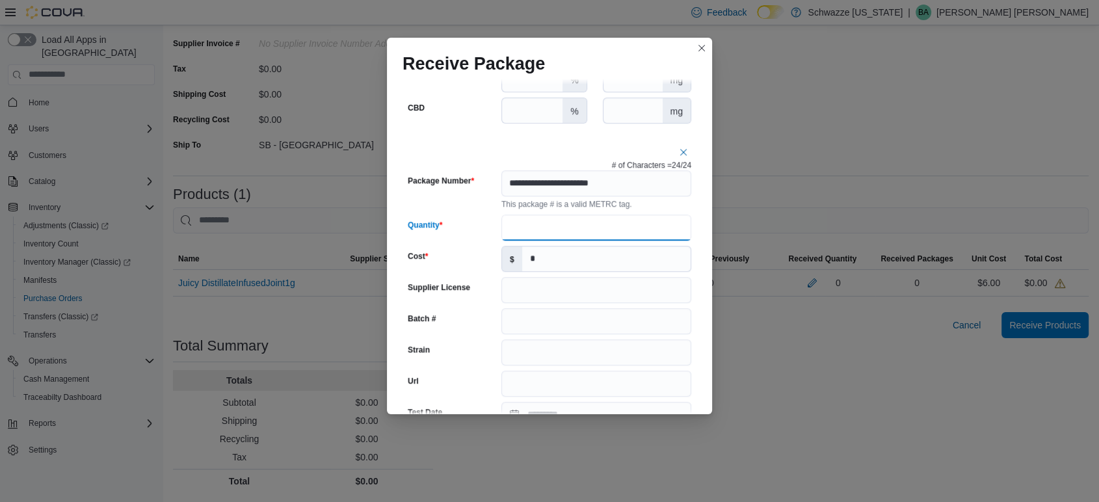
type input "*"
click at [516, 356] on input "Strain" at bounding box center [596, 352] width 190 height 26
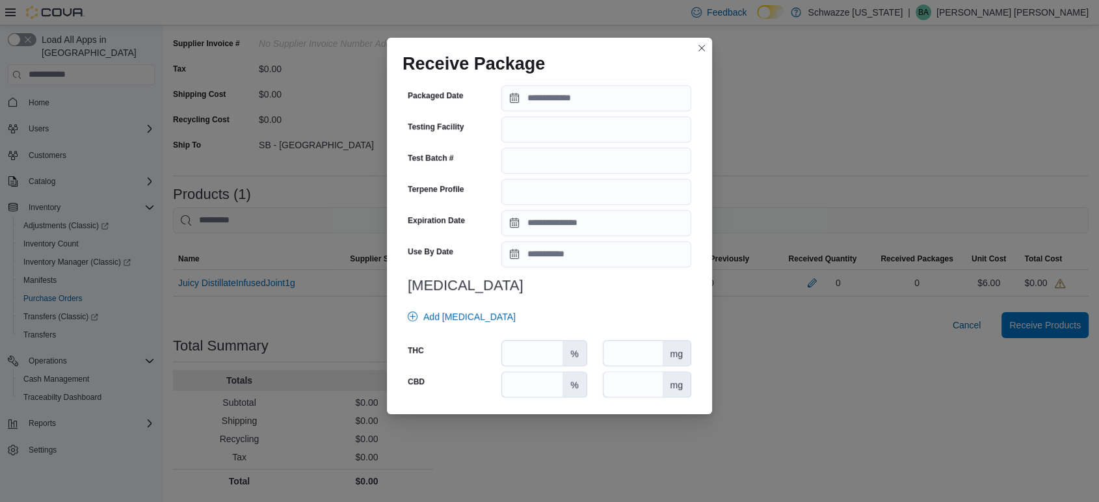
scroll to position [1099, 0]
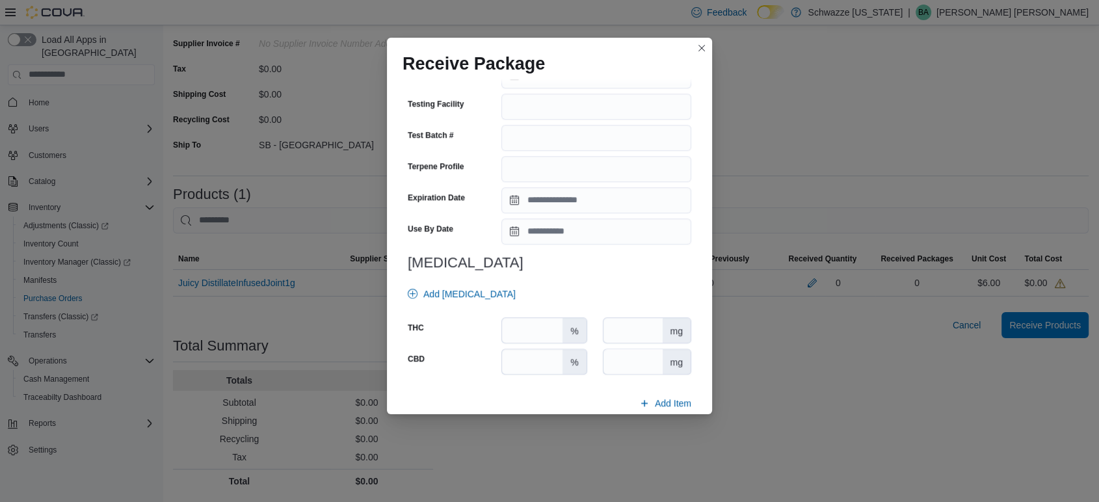
type input "**********"
click at [510, 233] on input "Use By Date" at bounding box center [596, 231] width 190 height 26
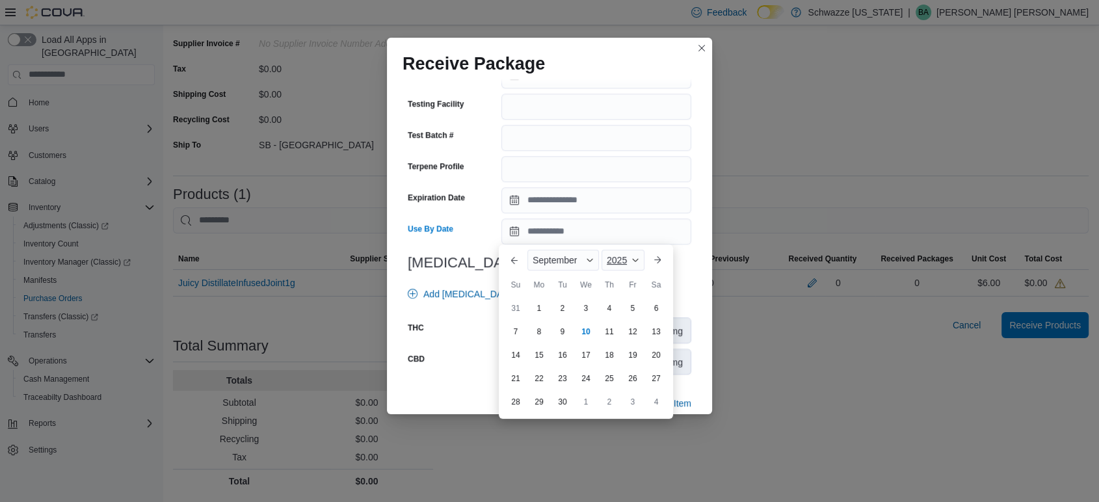
click at [637, 267] on div "2025" at bounding box center [622, 260] width 43 height 21
click at [620, 351] on div "2026" at bounding box center [634, 353] width 60 height 16
click at [590, 253] on div "September" at bounding box center [563, 260] width 72 height 21
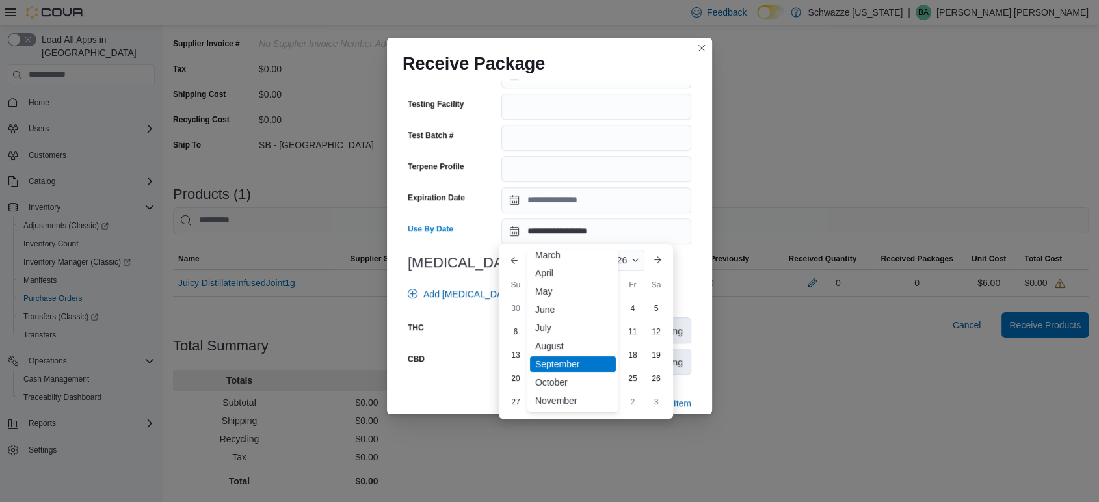
scroll to position [64, 0]
click at [555, 293] on div "June" at bounding box center [573, 290] width 86 height 16
click at [569, 330] on div "9" at bounding box center [562, 331] width 23 height 23
type input "**********"
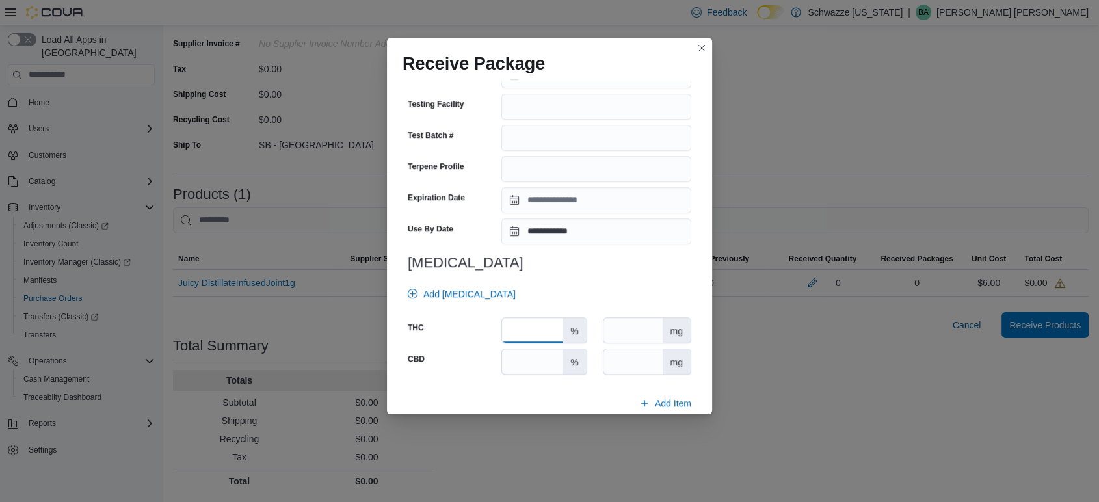
click at [534, 332] on input "number" at bounding box center [532, 330] width 60 height 25
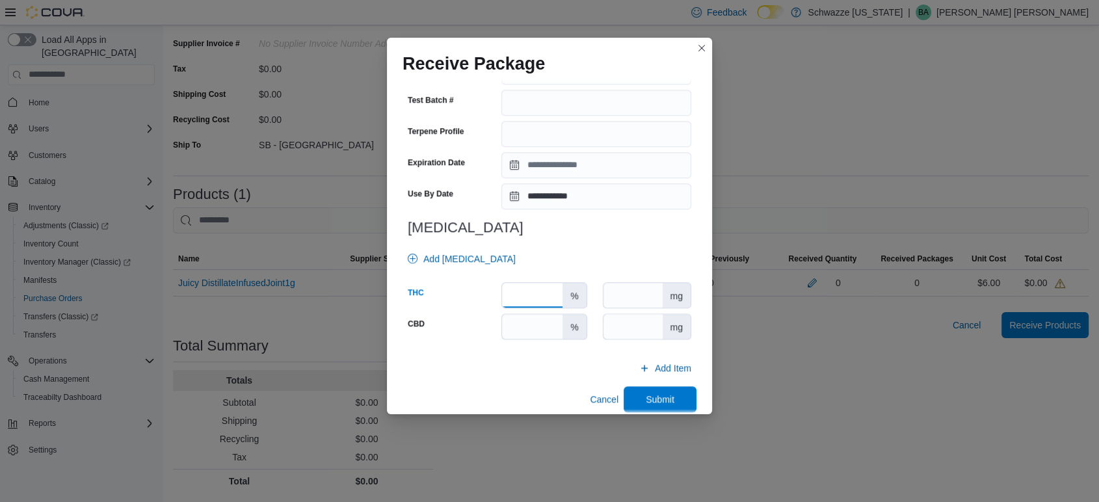
scroll to position [1147, 0]
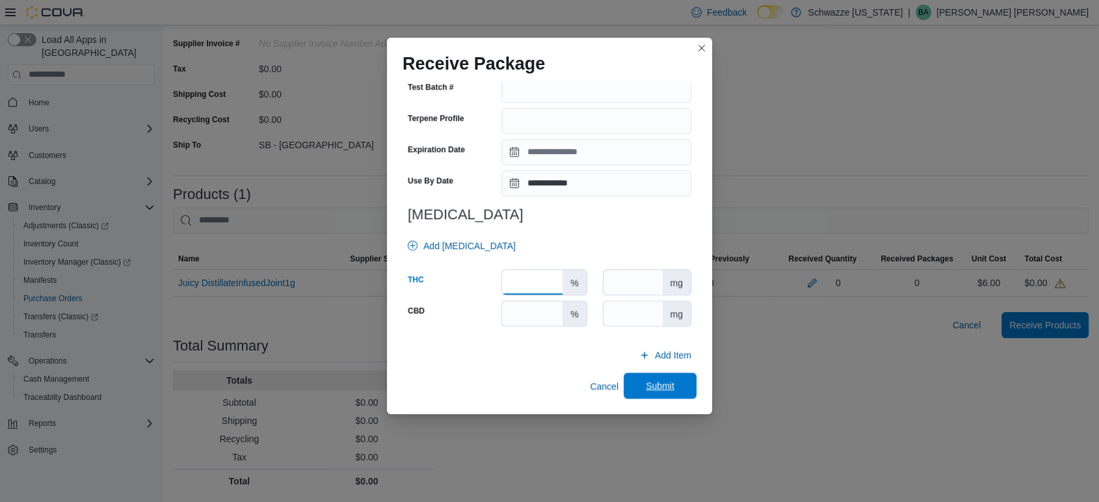
type input "*****"
click at [646, 385] on span "Submit" at bounding box center [660, 385] width 29 height 13
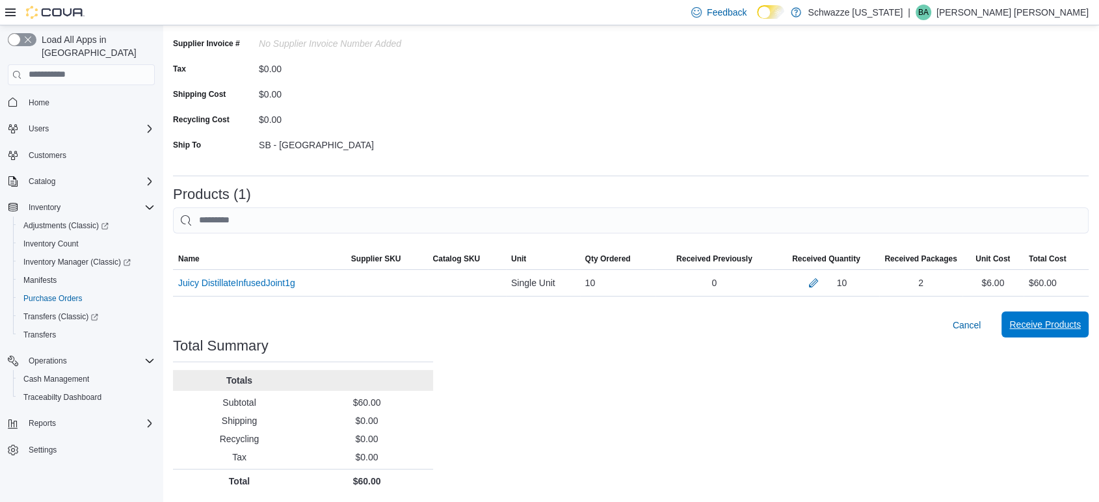
click at [1052, 326] on span "Receive Products" at bounding box center [1045, 324] width 72 height 13
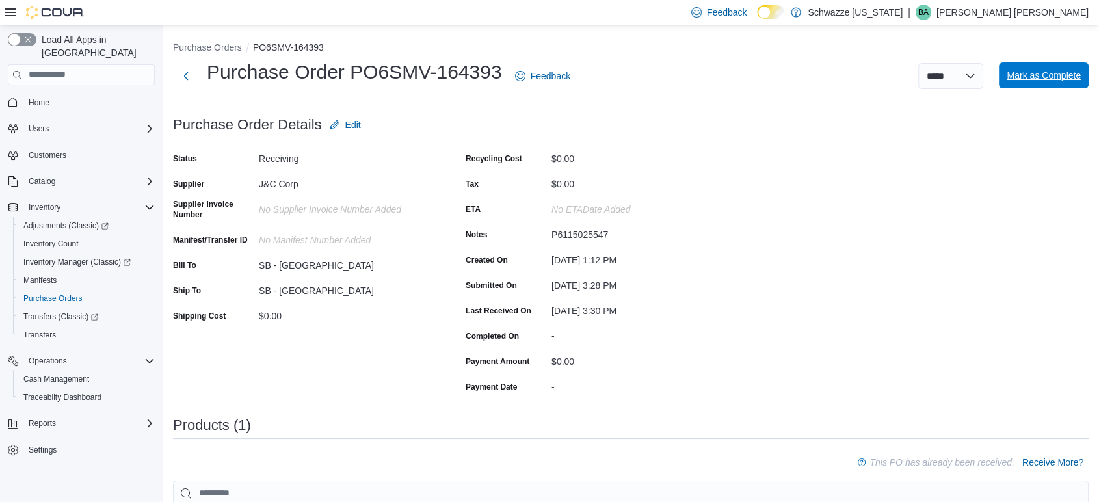
click at [1066, 72] on span "Mark as Complete" at bounding box center [1043, 75] width 74 height 13
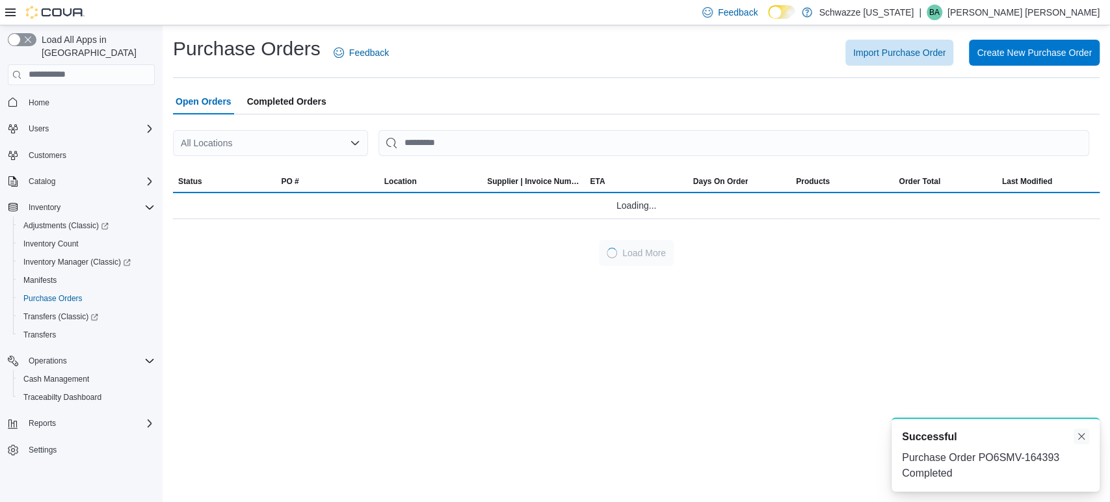
click at [1082, 438] on button "Dismiss toast" at bounding box center [1081, 436] width 16 height 16
